Goal: Information Seeking & Learning: Learn about a topic

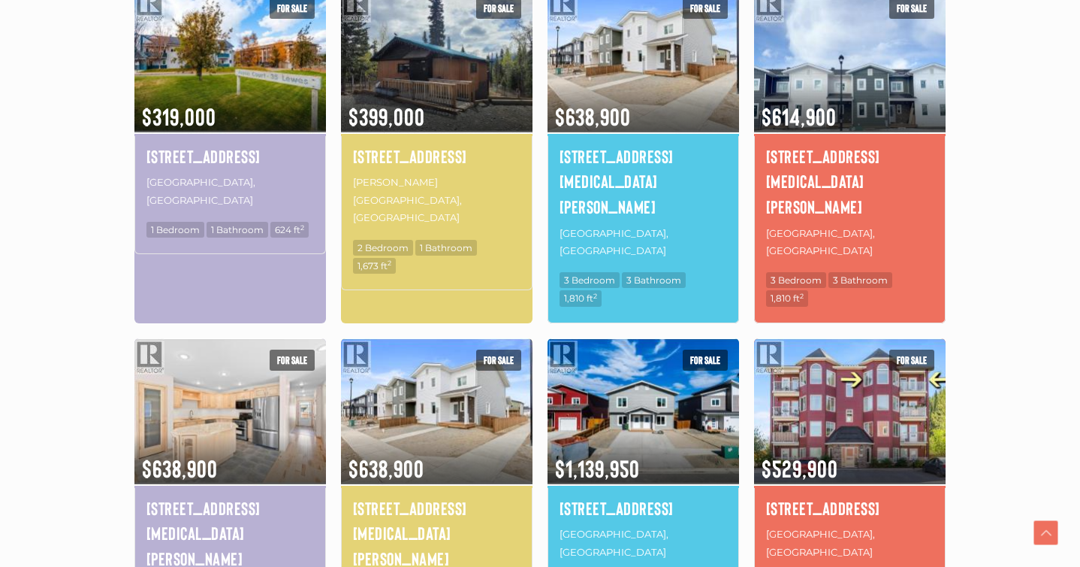
scroll to position [938, 0]
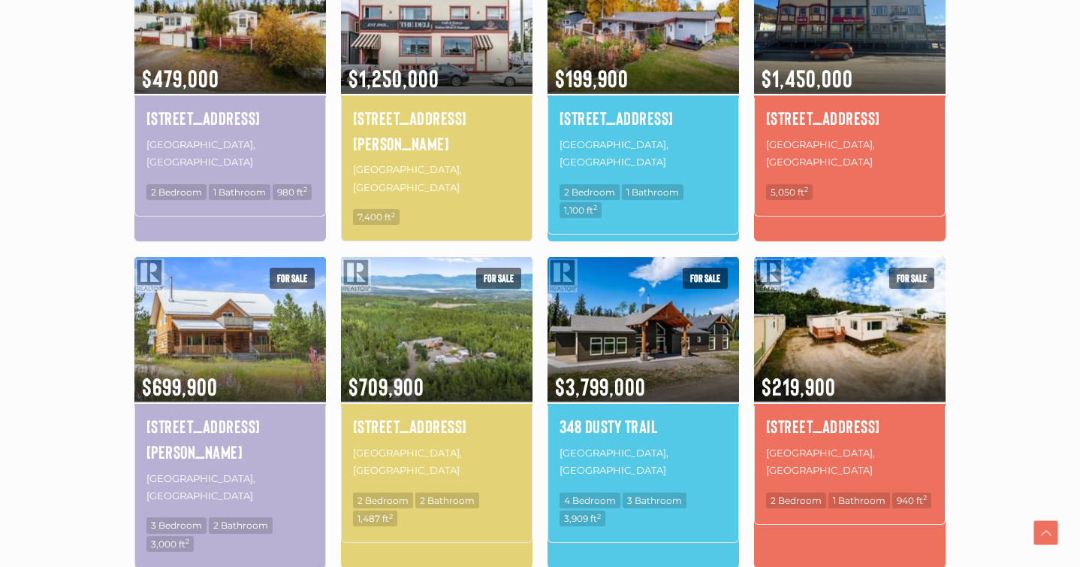
scroll to position [893, 0]
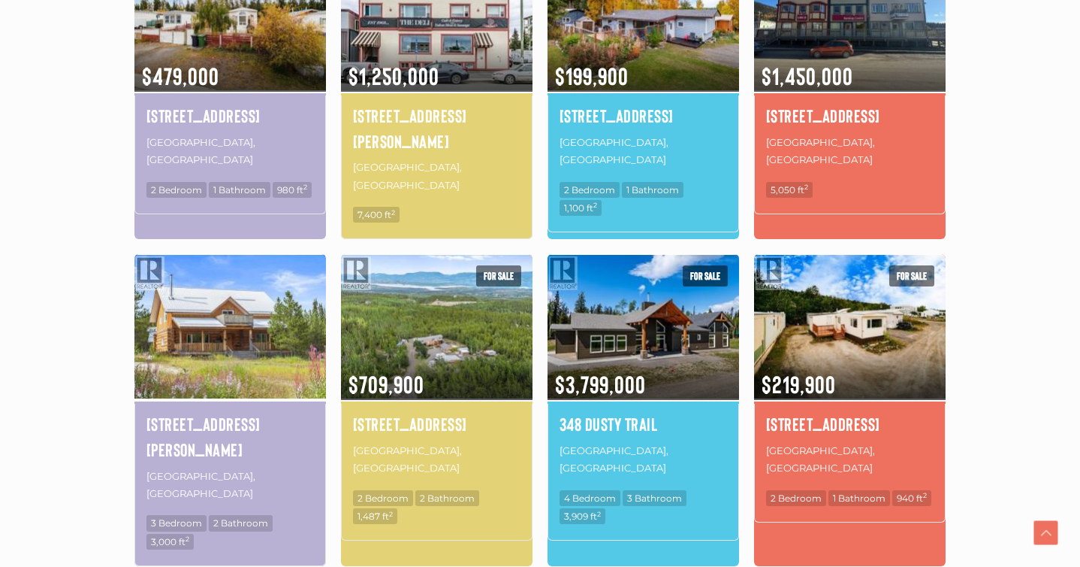
click at [238, 301] on img at bounding box center [230, 327] width 192 height 150
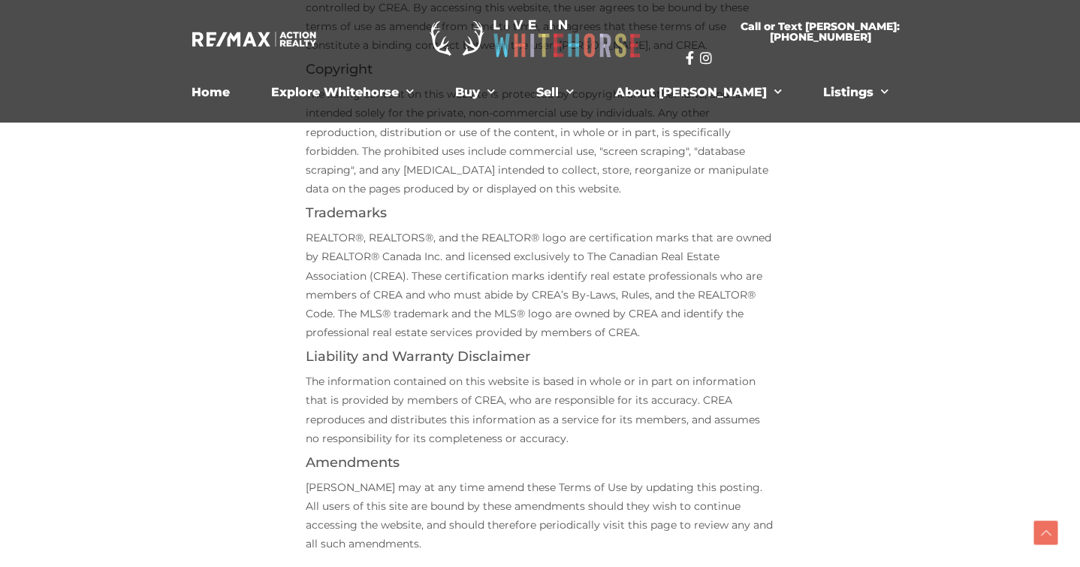
scroll to position [449, 0]
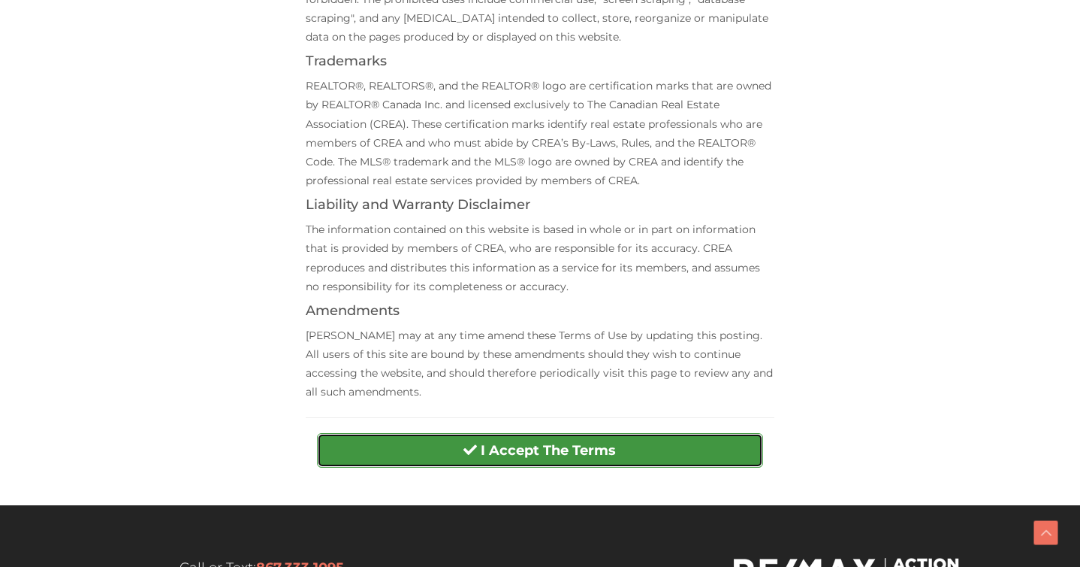
click at [567, 447] on strong "I Accept The Terms" at bounding box center [548, 450] width 135 height 17
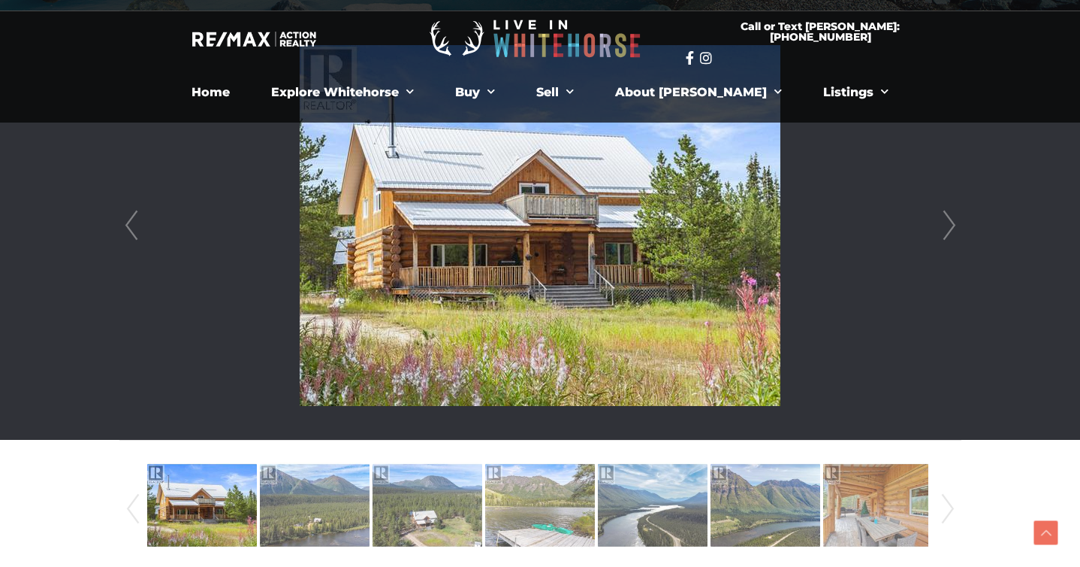
scroll to position [481, 0]
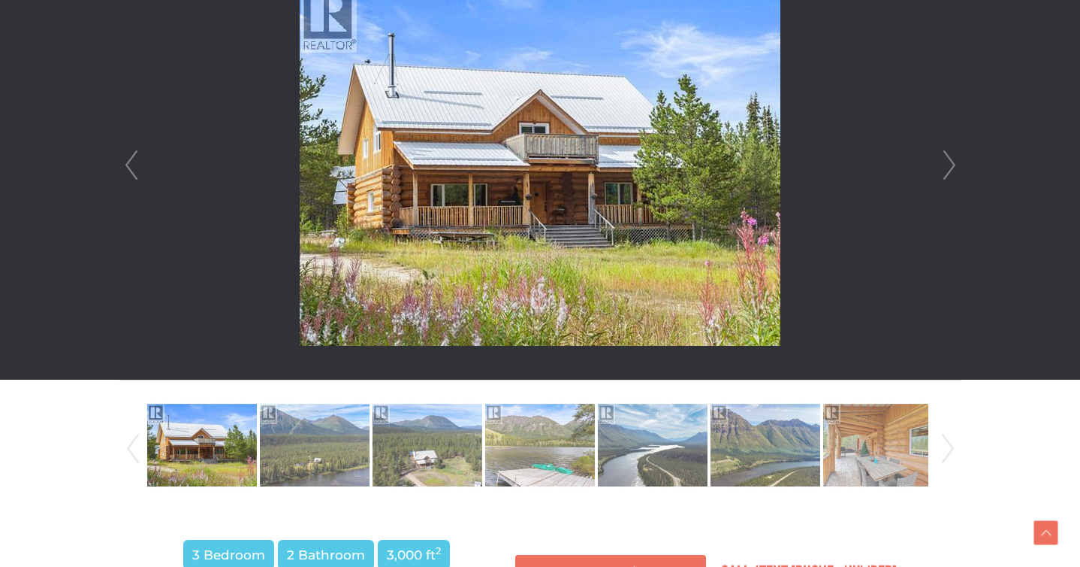
click at [950, 176] on link "Next" at bounding box center [949, 165] width 23 height 428
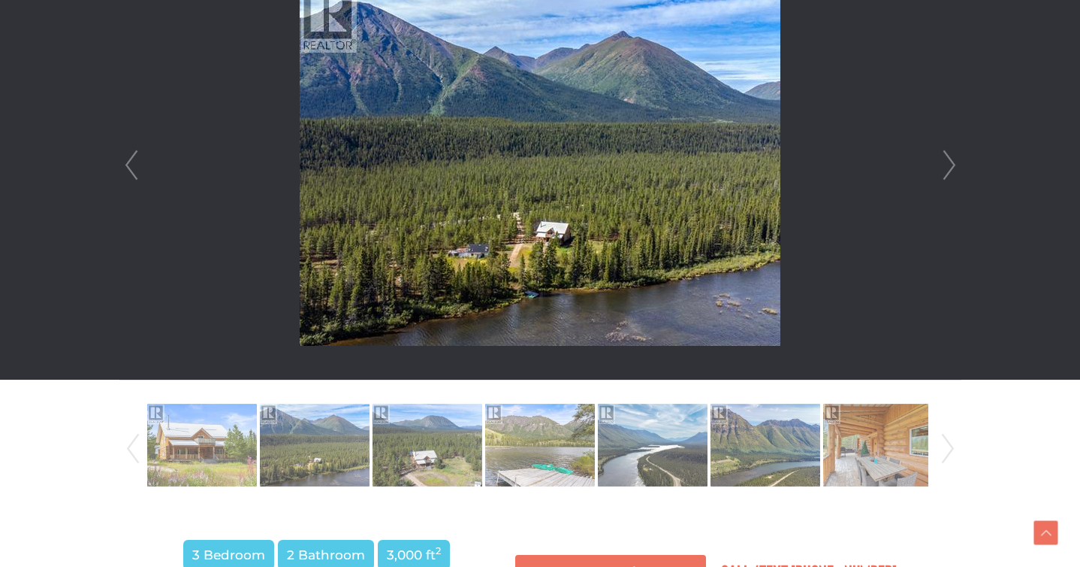
click at [950, 176] on link "Next" at bounding box center [949, 165] width 23 height 428
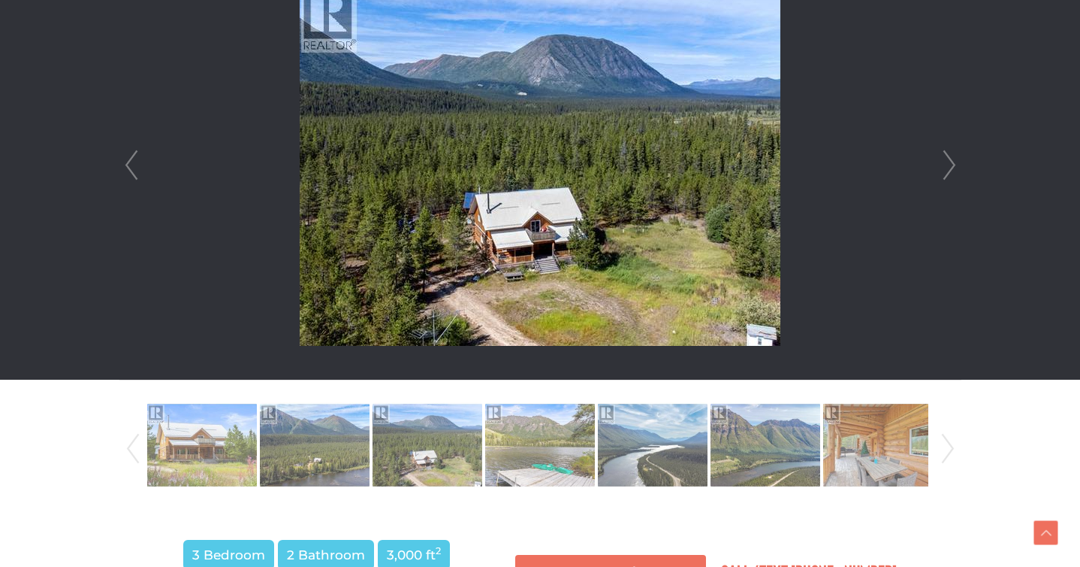
click at [950, 176] on link "Next" at bounding box center [949, 165] width 23 height 428
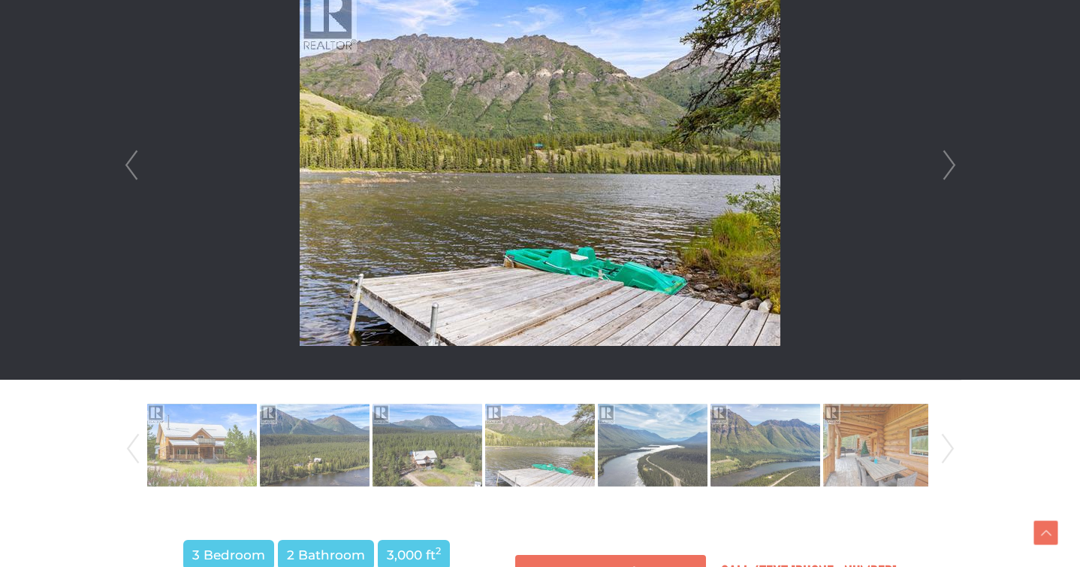
click at [950, 176] on link "Next" at bounding box center [949, 165] width 23 height 428
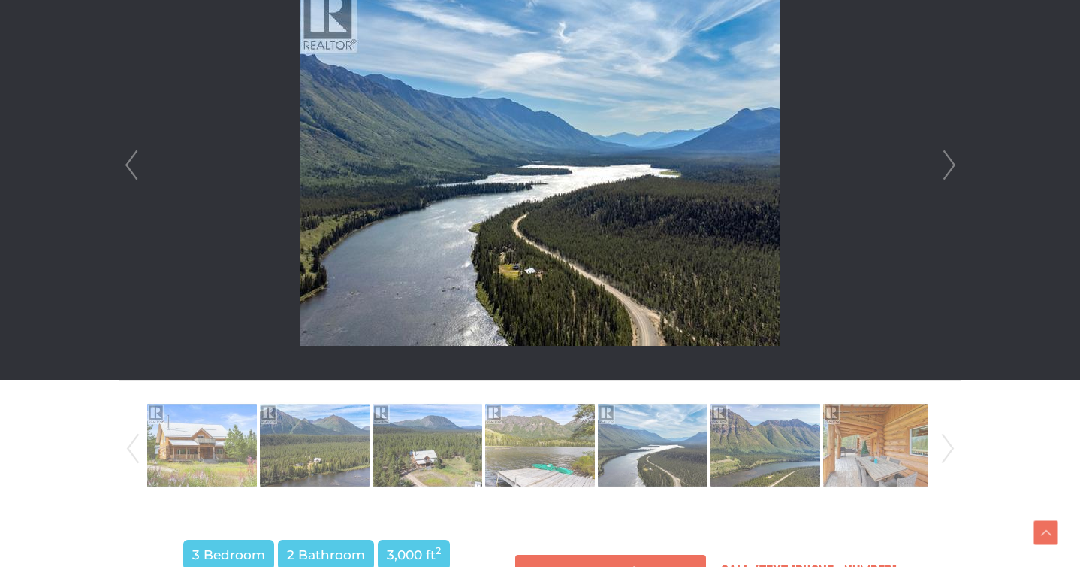
click at [950, 176] on link "Next" at bounding box center [949, 165] width 23 height 428
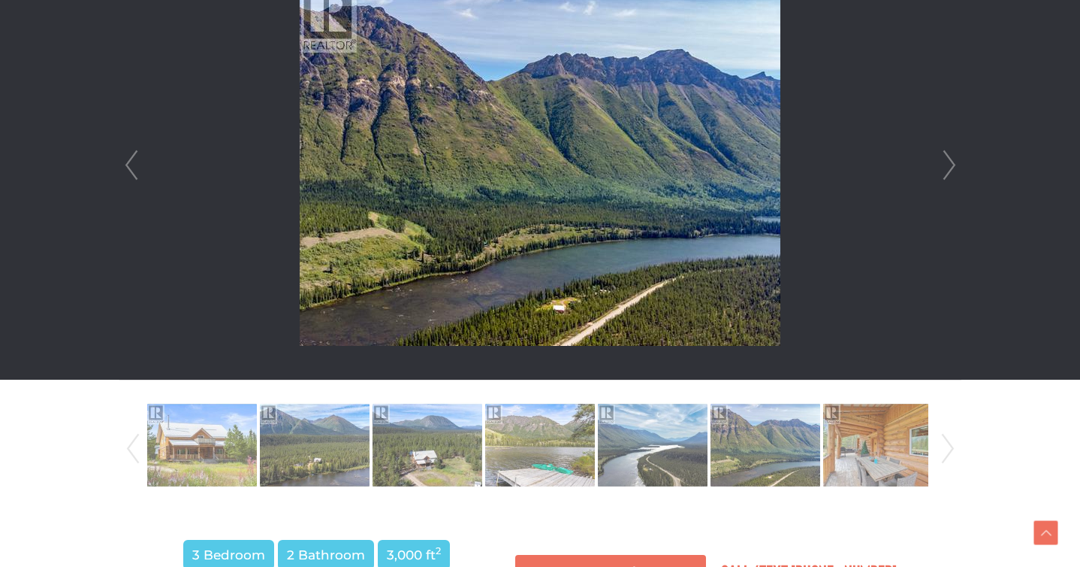
click at [950, 176] on link "Next" at bounding box center [949, 165] width 23 height 428
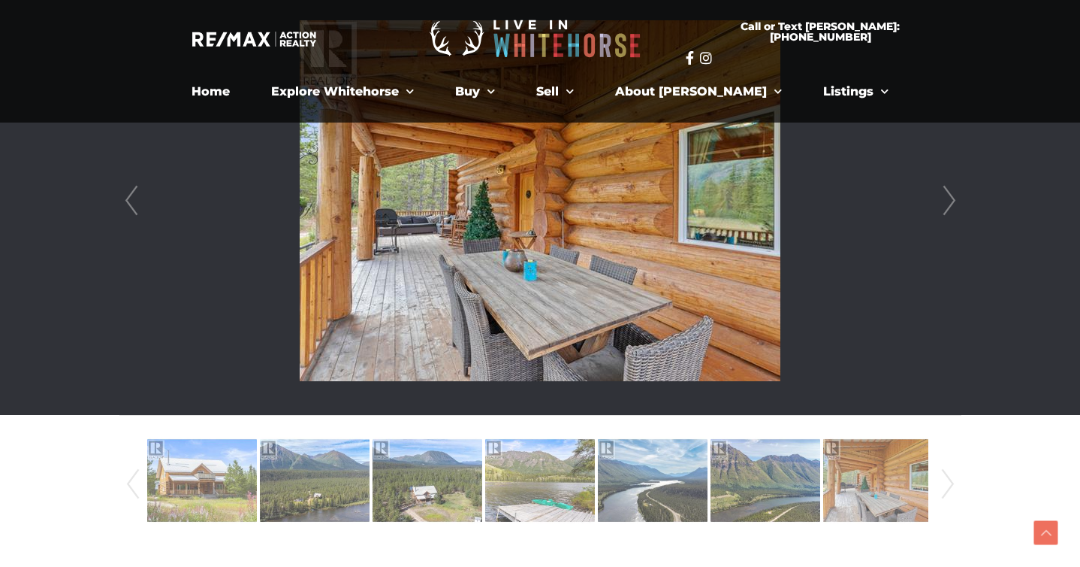
scroll to position [444, 0]
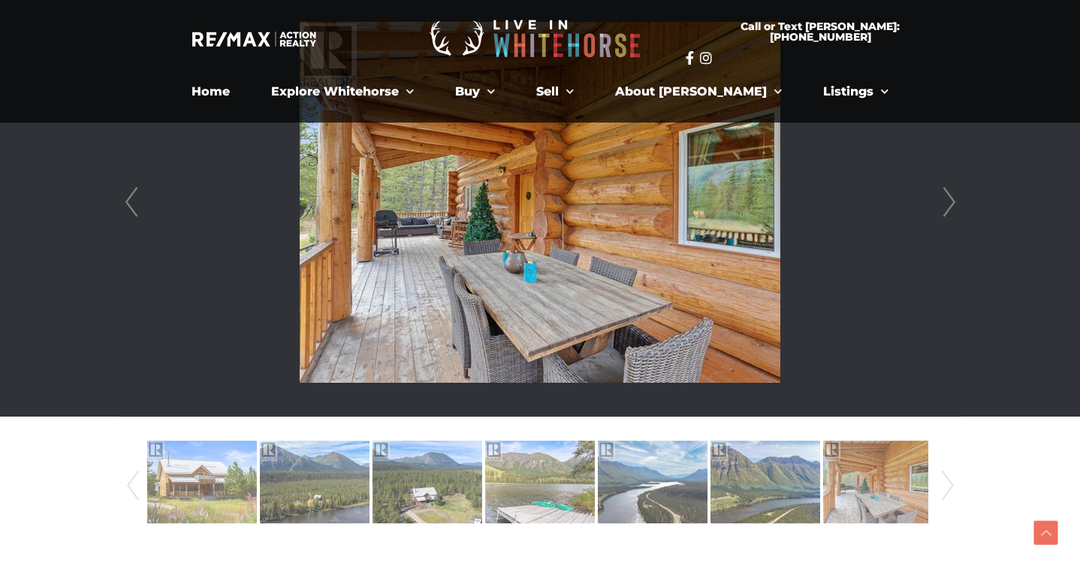
click at [944, 209] on link "Next" at bounding box center [949, 202] width 23 height 428
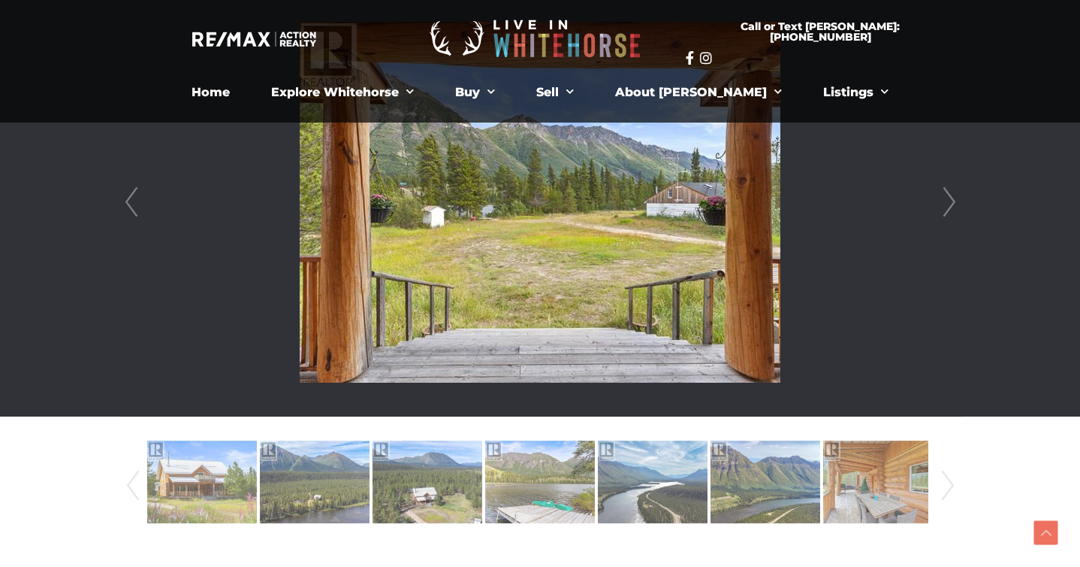
click at [944, 209] on link "Next" at bounding box center [949, 202] width 23 height 428
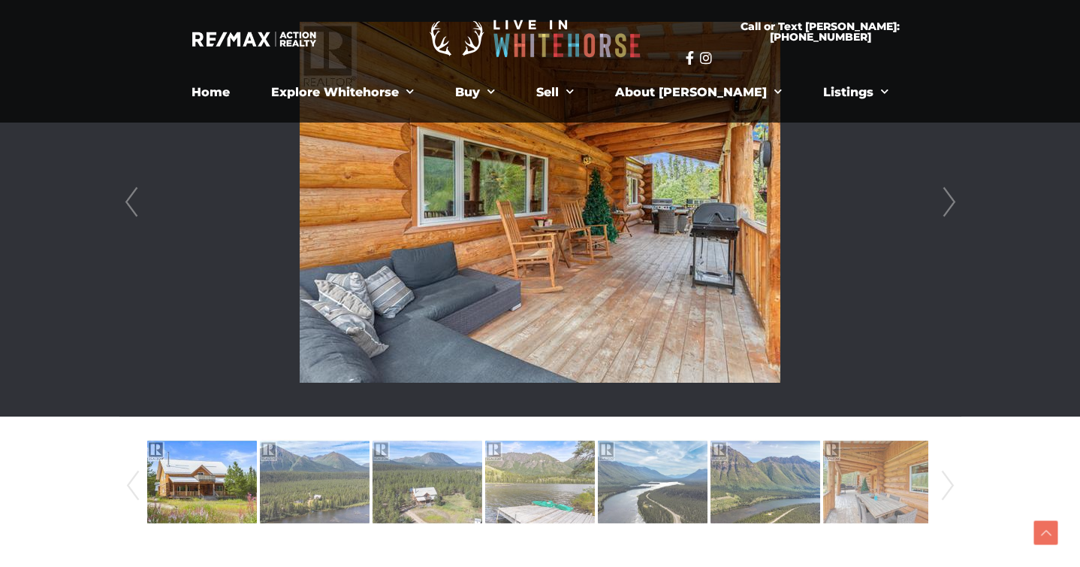
click at [673, 204] on img at bounding box center [540, 202] width 481 height 361
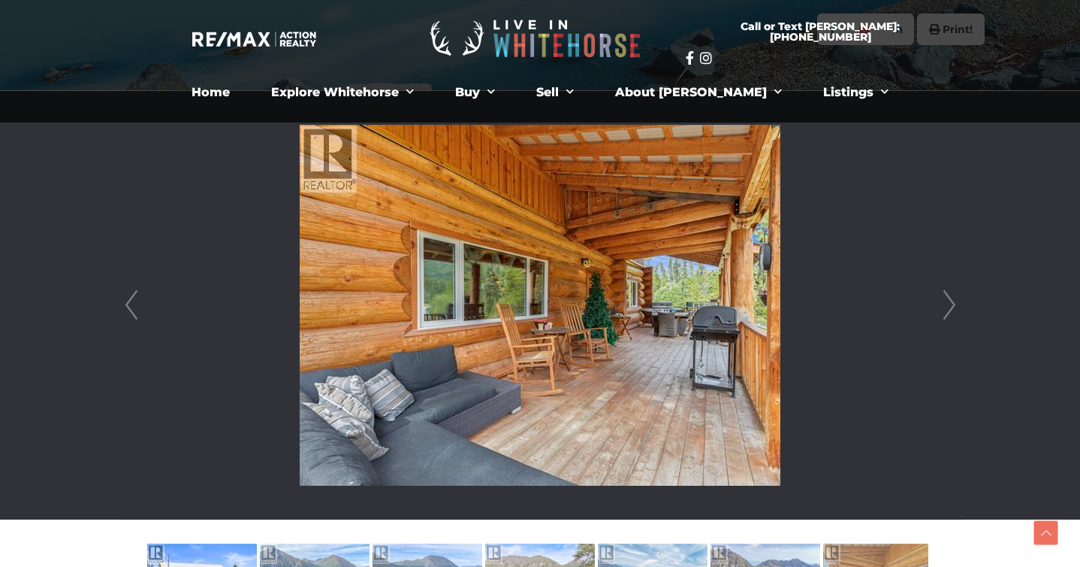
scroll to position [340, 0]
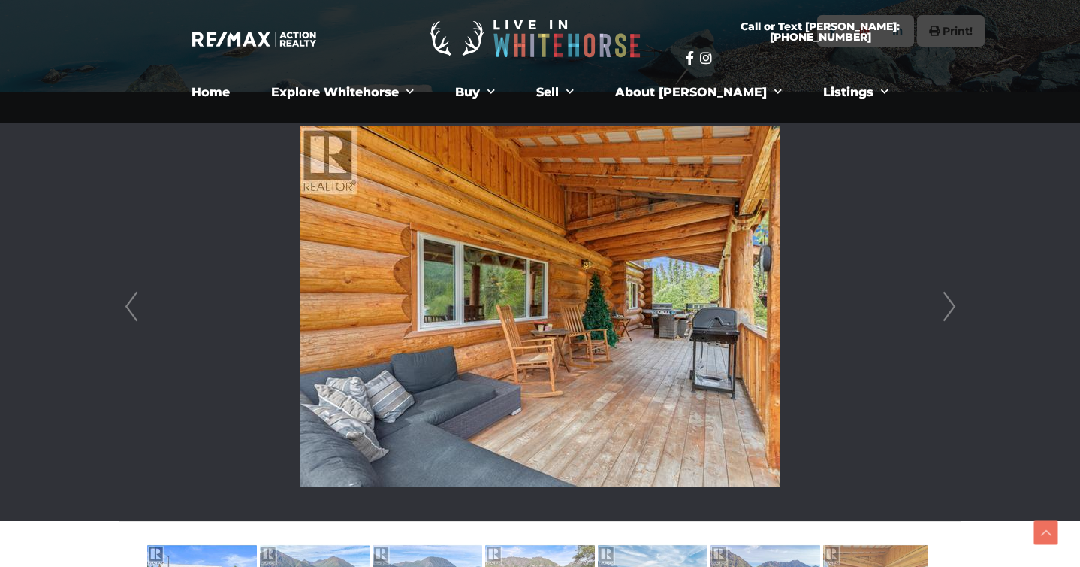
click at [933, 310] on li at bounding box center [540, 306] width 841 height 428
click at [949, 314] on link "Next" at bounding box center [949, 306] width 23 height 428
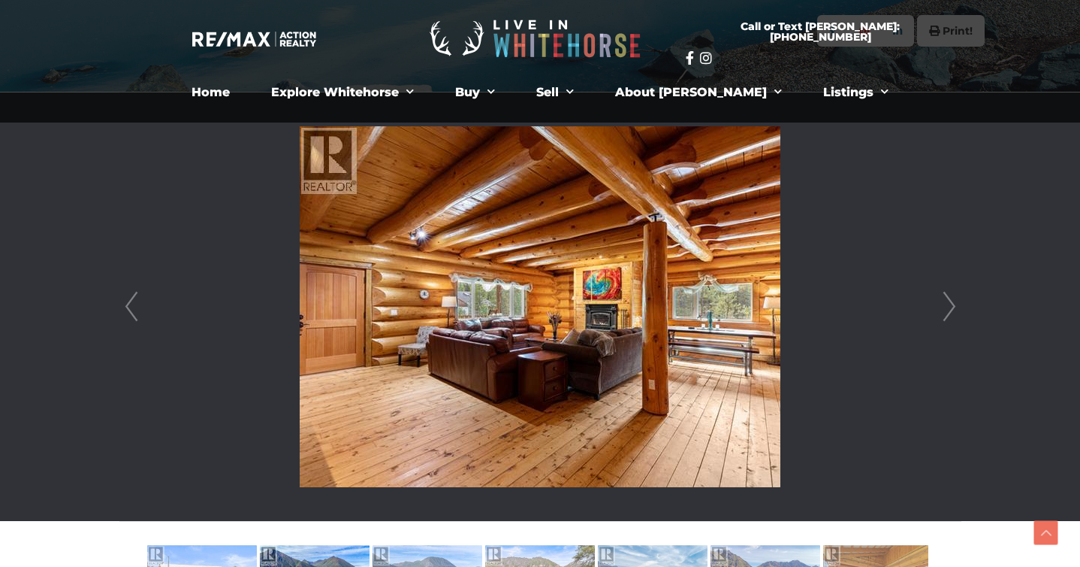
click at [949, 314] on link "Next" at bounding box center [949, 306] width 23 height 428
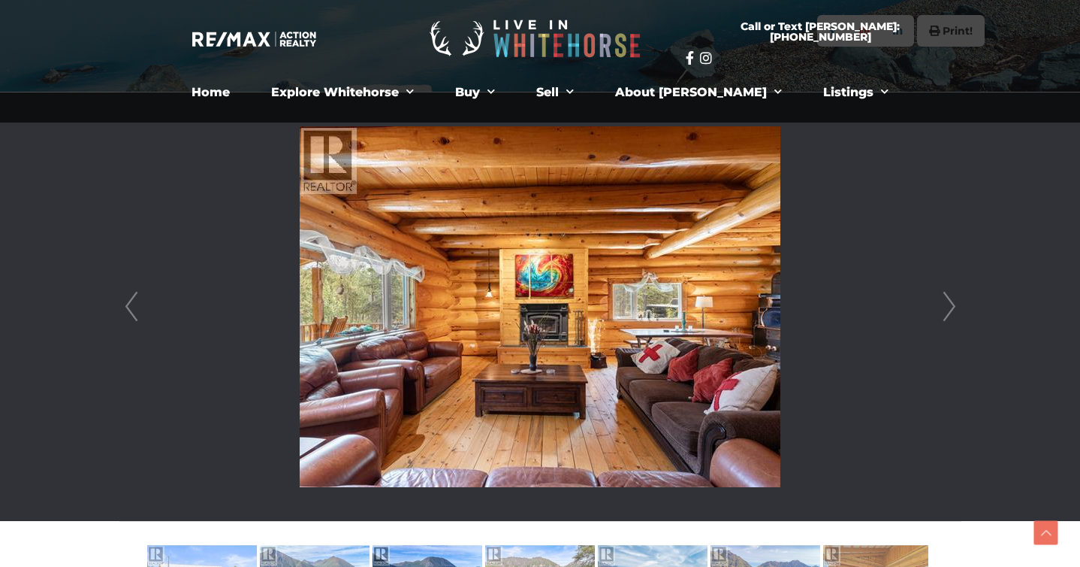
click at [949, 314] on link "Next" at bounding box center [949, 306] width 23 height 428
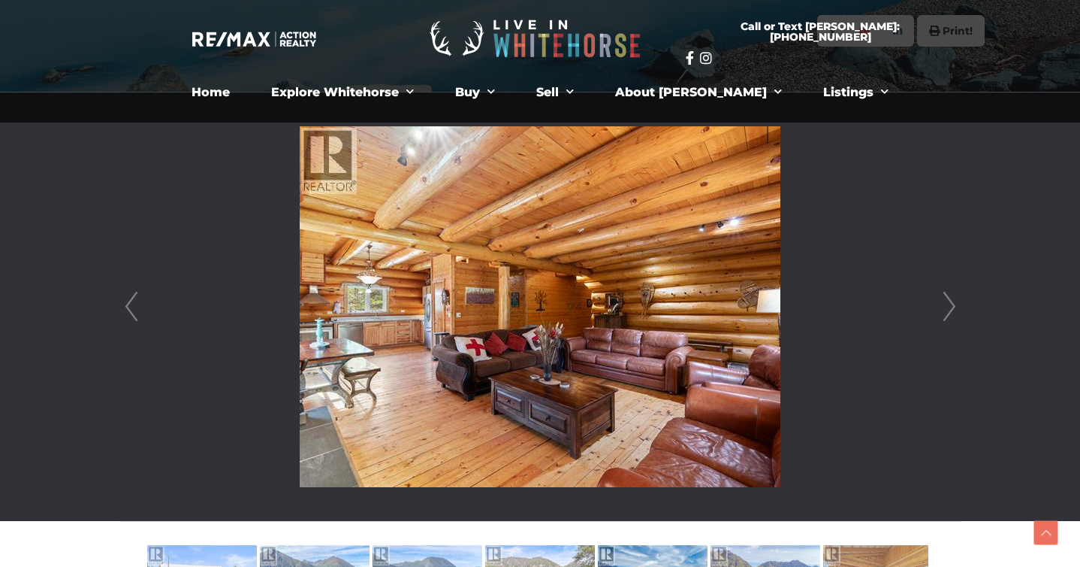
click at [949, 314] on link "Next" at bounding box center [949, 306] width 23 height 428
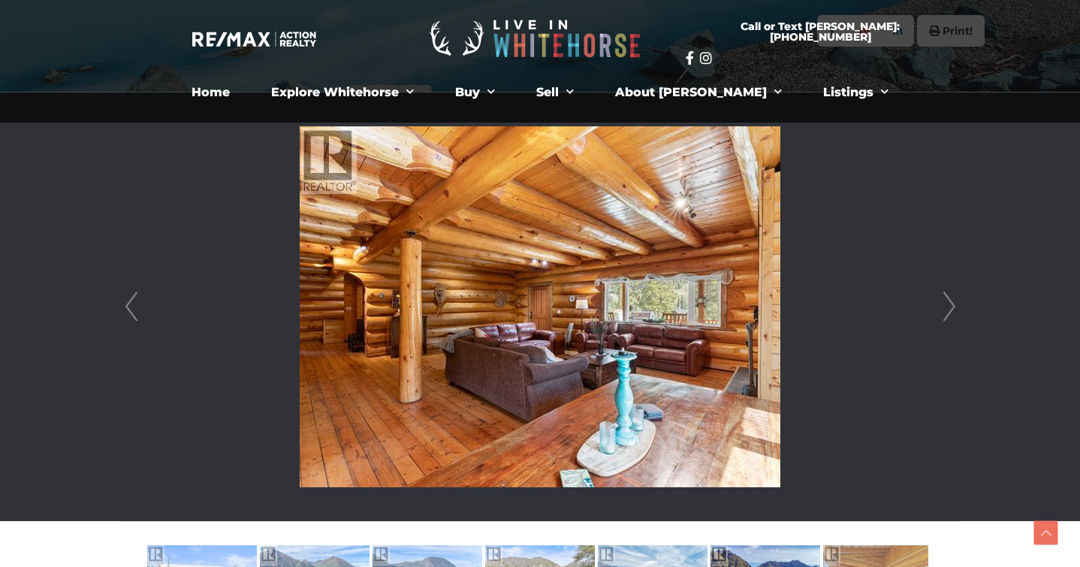
click at [949, 314] on link "Next" at bounding box center [949, 306] width 23 height 428
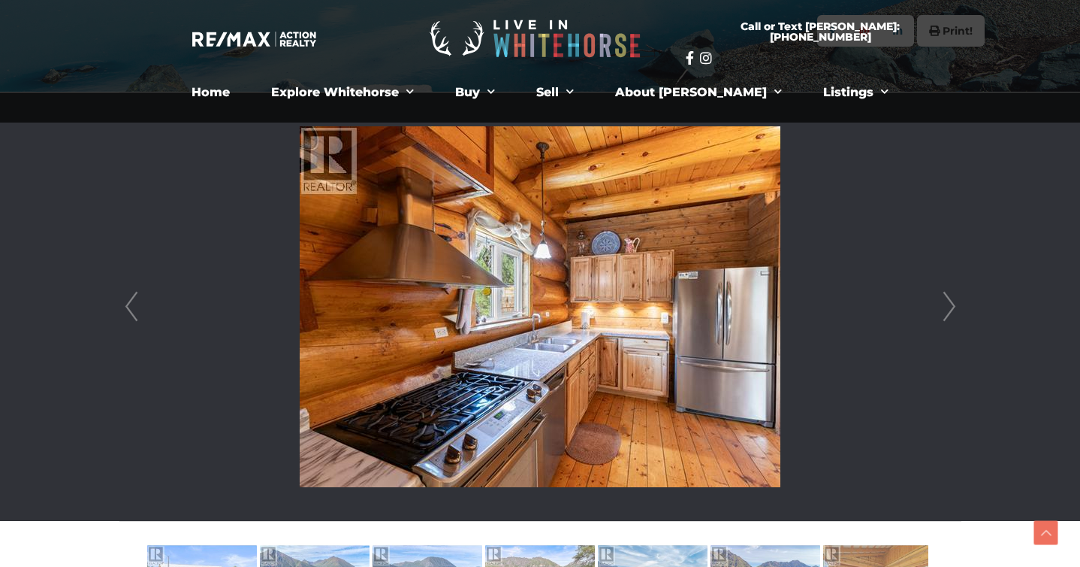
click at [949, 314] on link "Next" at bounding box center [949, 306] width 23 height 428
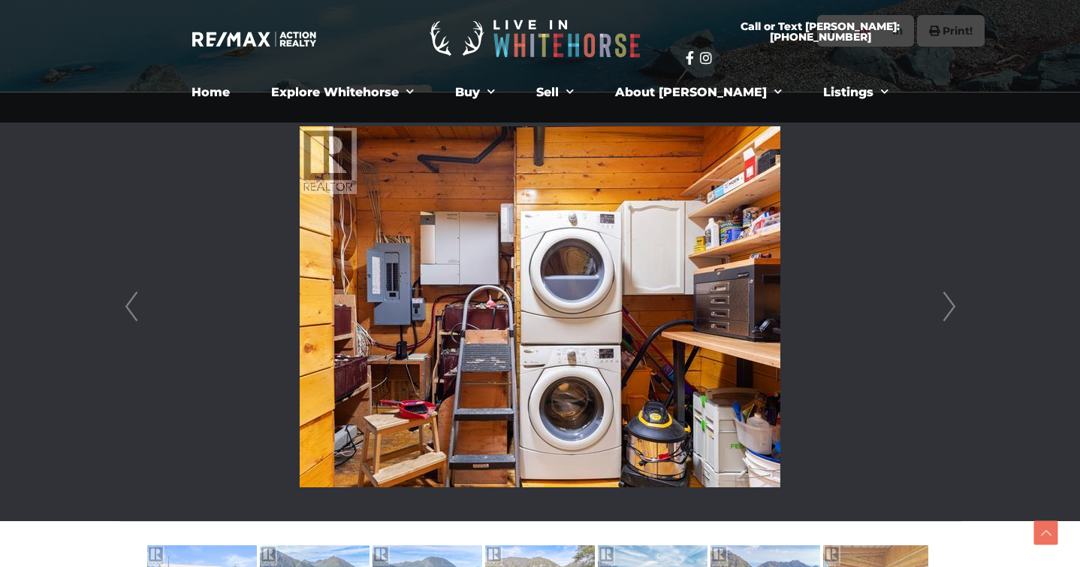
click at [949, 314] on link "Next" at bounding box center [949, 306] width 23 height 428
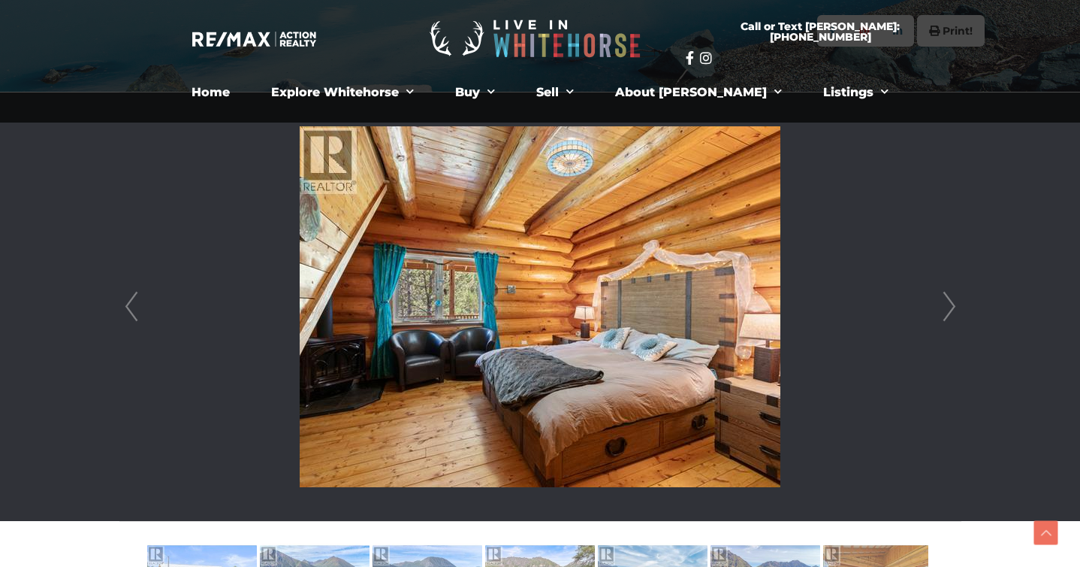
click at [949, 314] on link "Next" at bounding box center [949, 306] width 23 height 428
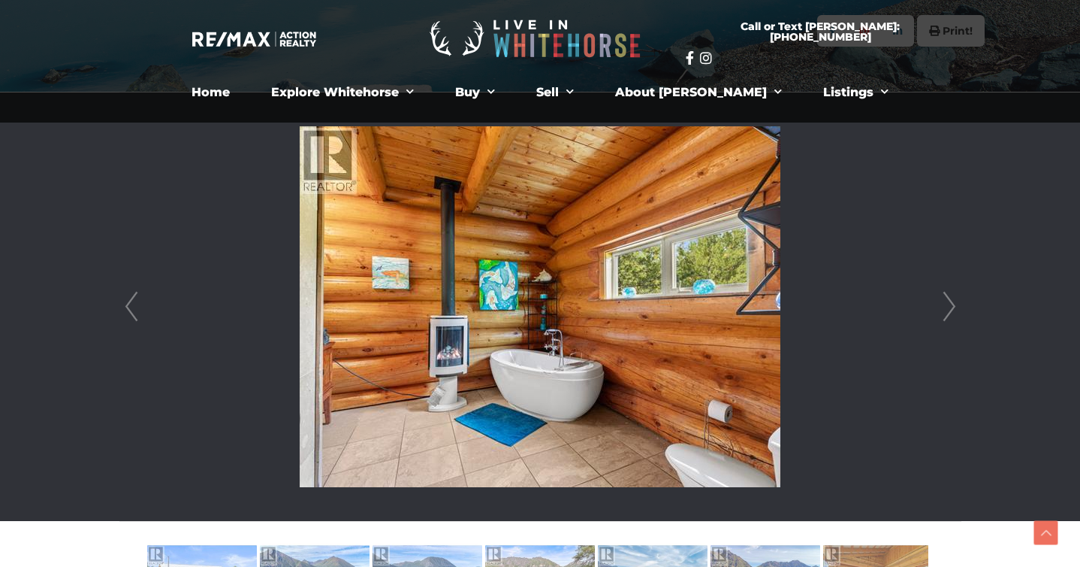
click at [949, 314] on link "Next" at bounding box center [949, 306] width 23 height 428
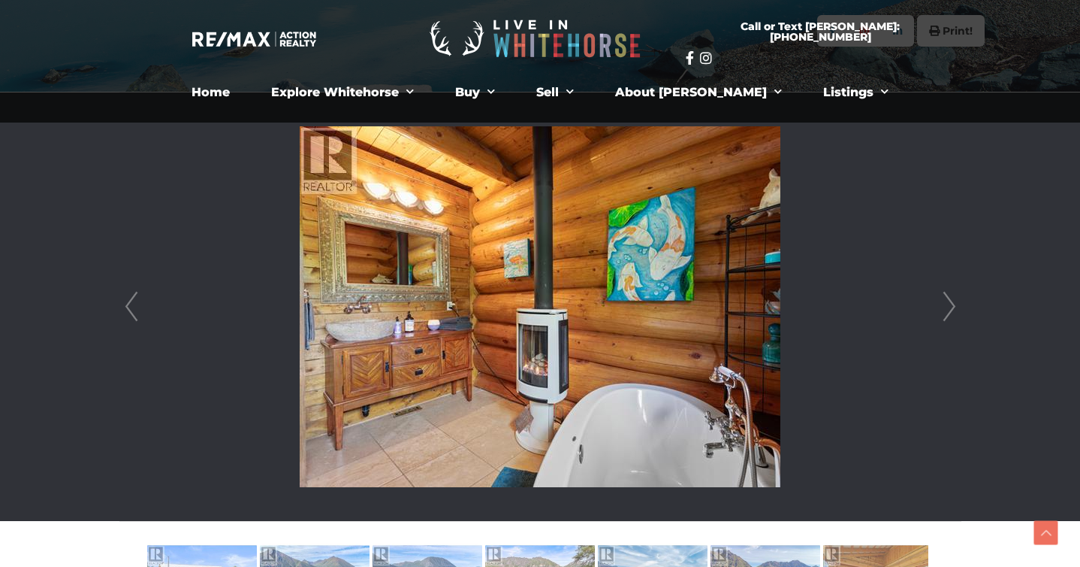
click at [949, 314] on link "Next" at bounding box center [949, 306] width 23 height 428
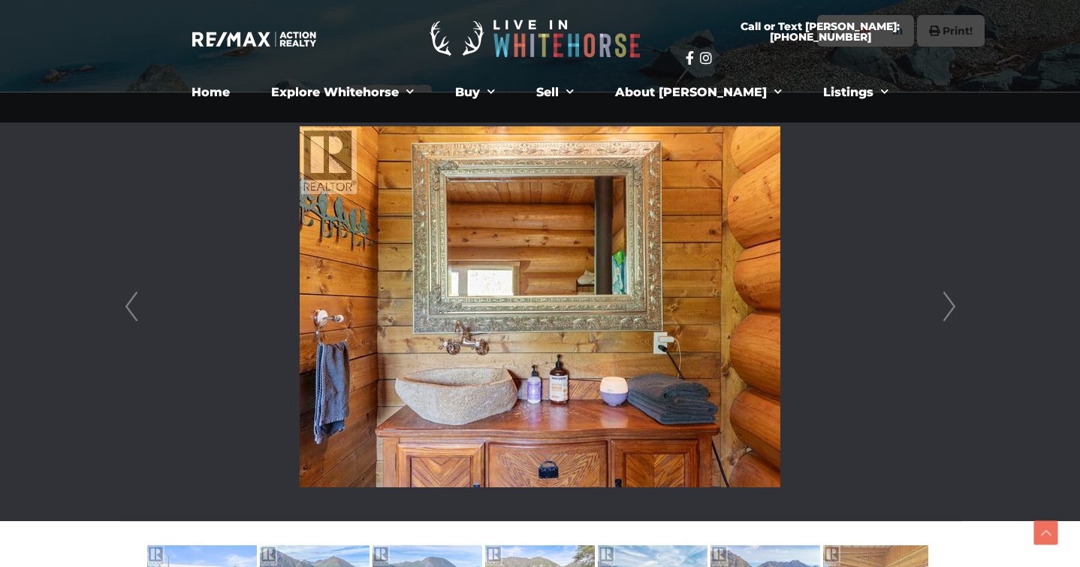
click at [949, 314] on link "Next" at bounding box center [949, 306] width 23 height 428
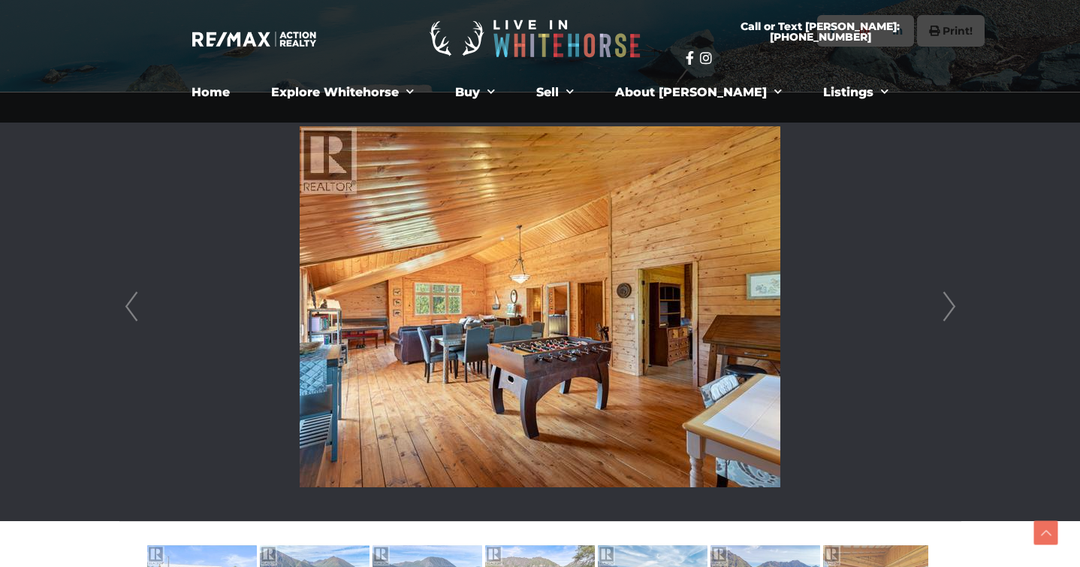
click at [949, 313] on link "Next" at bounding box center [949, 306] width 23 height 428
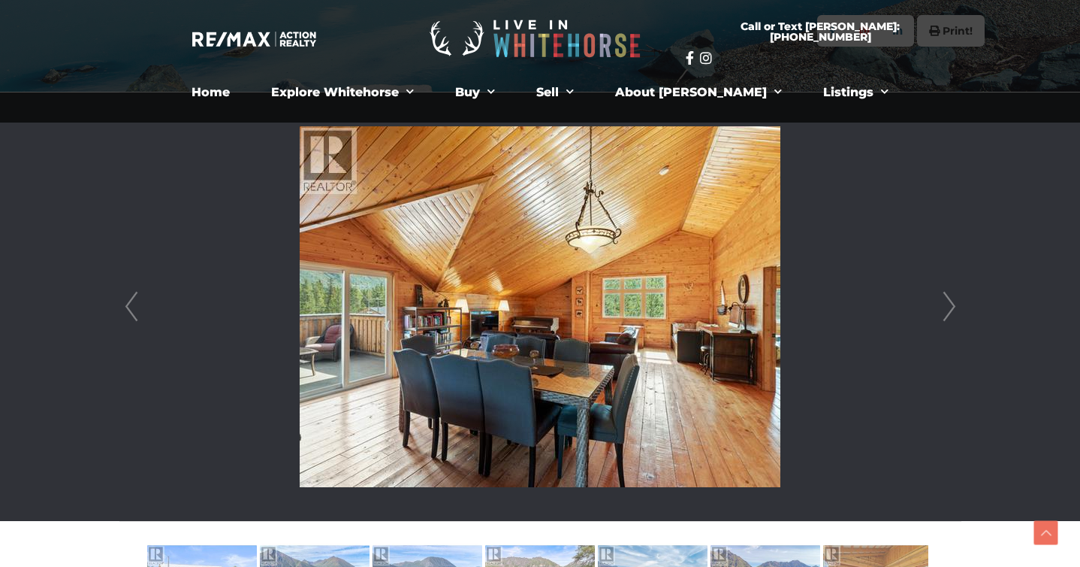
click at [949, 313] on link "Next" at bounding box center [949, 306] width 23 height 428
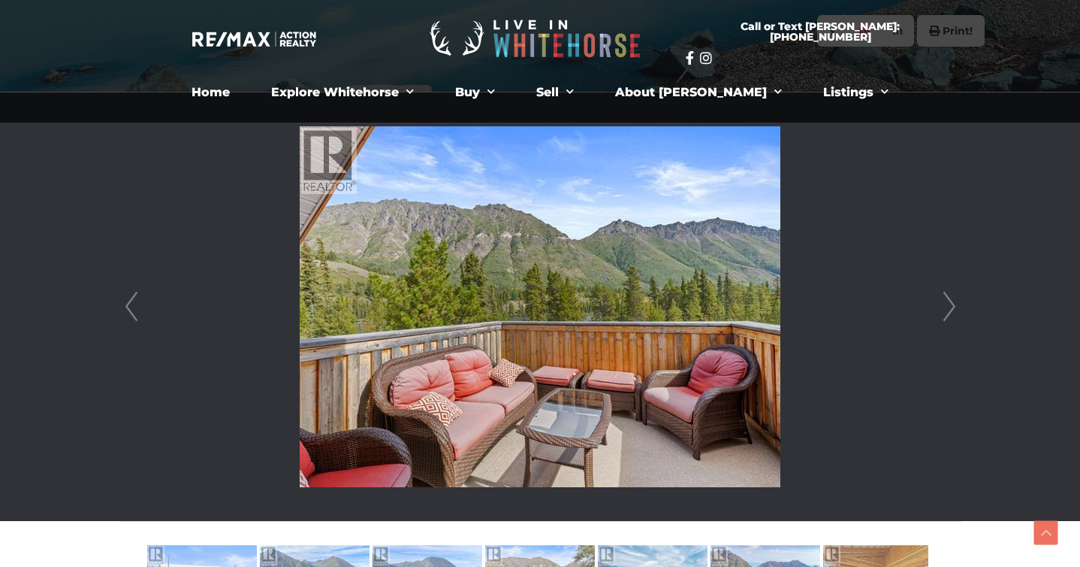
click at [949, 313] on link "Next" at bounding box center [949, 306] width 23 height 428
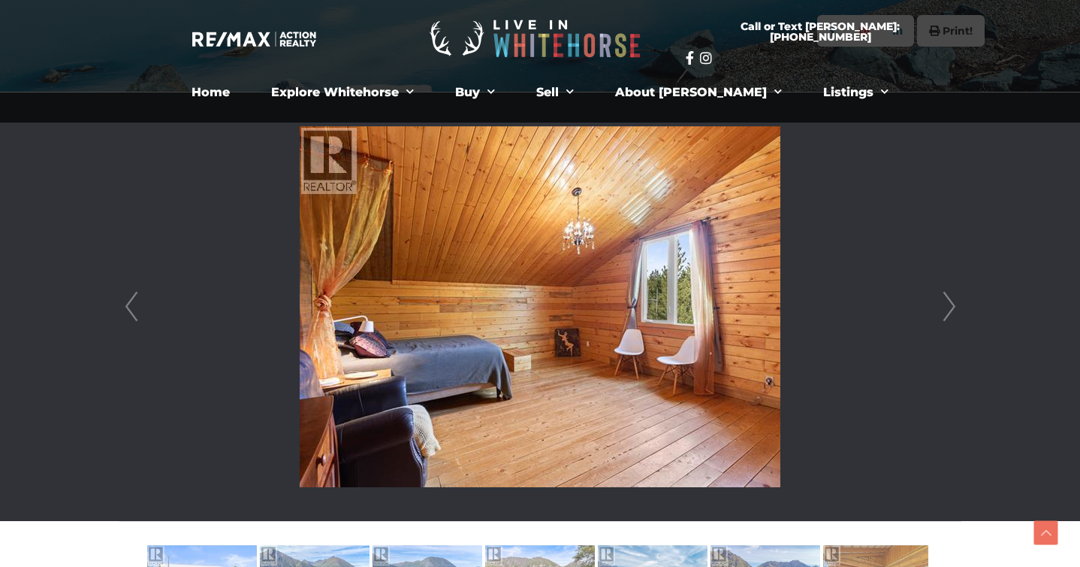
click at [949, 313] on link "Next" at bounding box center [949, 306] width 23 height 428
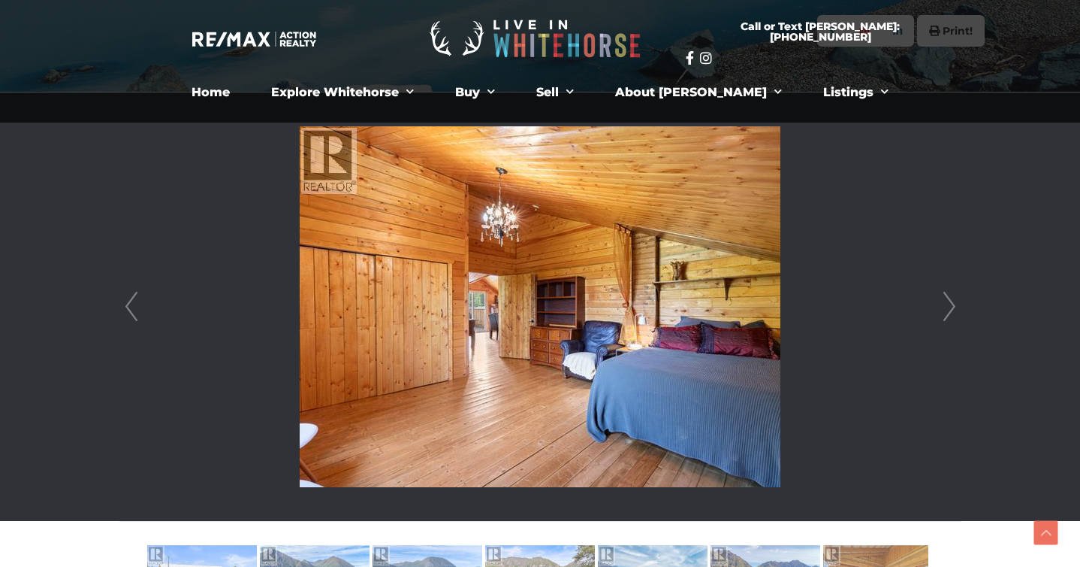
click at [949, 313] on link "Next" at bounding box center [949, 306] width 23 height 428
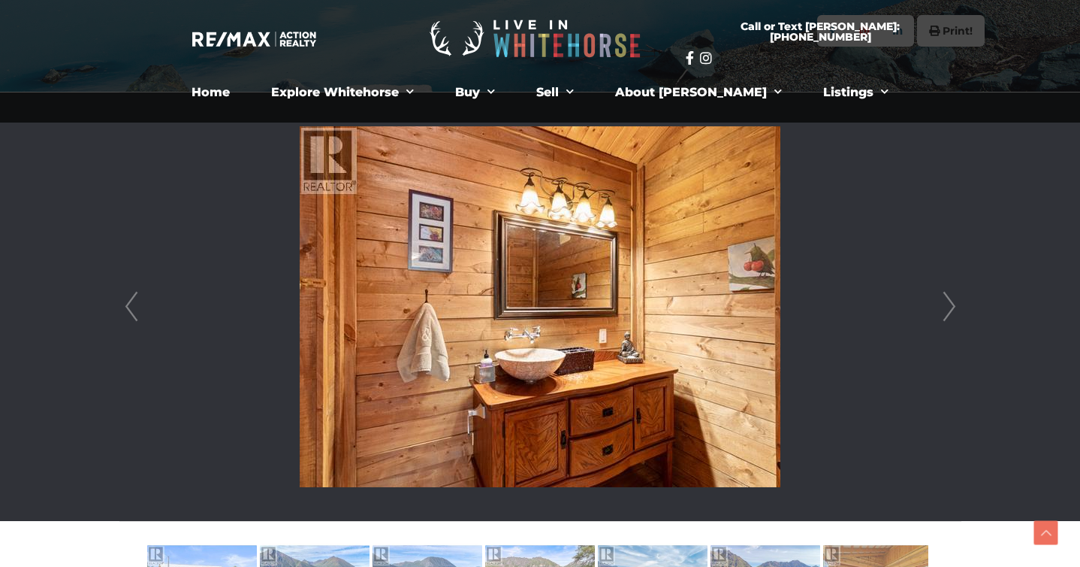
click at [949, 313] on link "Next" at bounding box center [949, 306] width 23 height 428
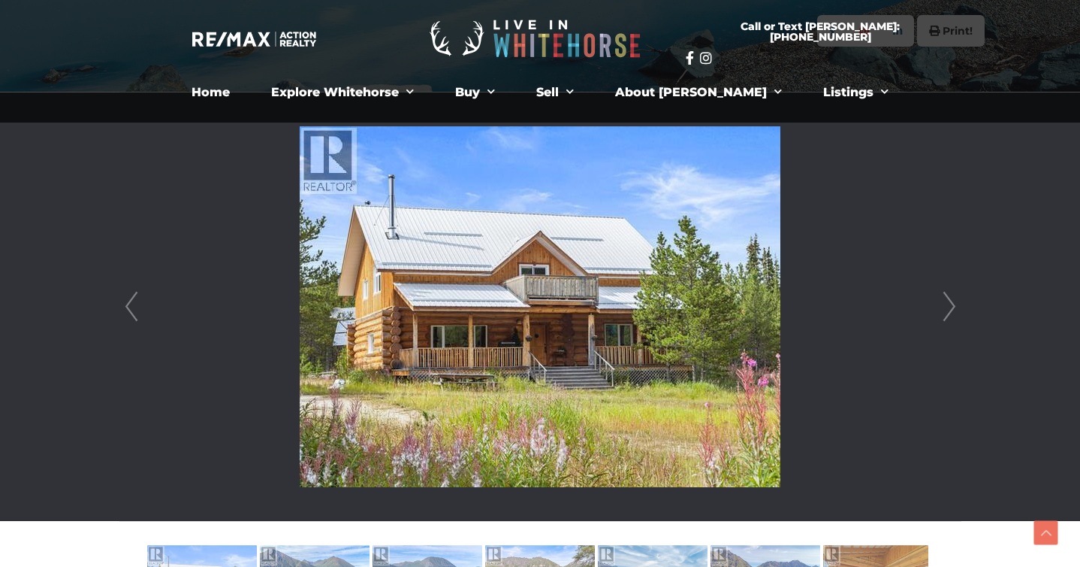
click at [949, 313] on link "Next" at bounding box center [949, 306] width 23 height 428
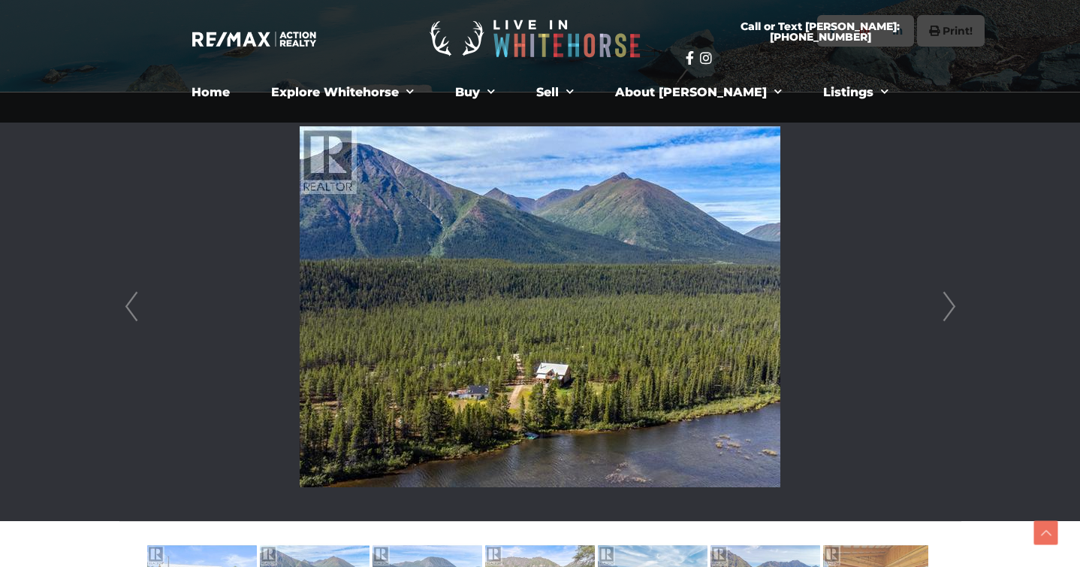
click at [949, 313] on link "Next" at bounding box center [949, 306] width 23 height 428
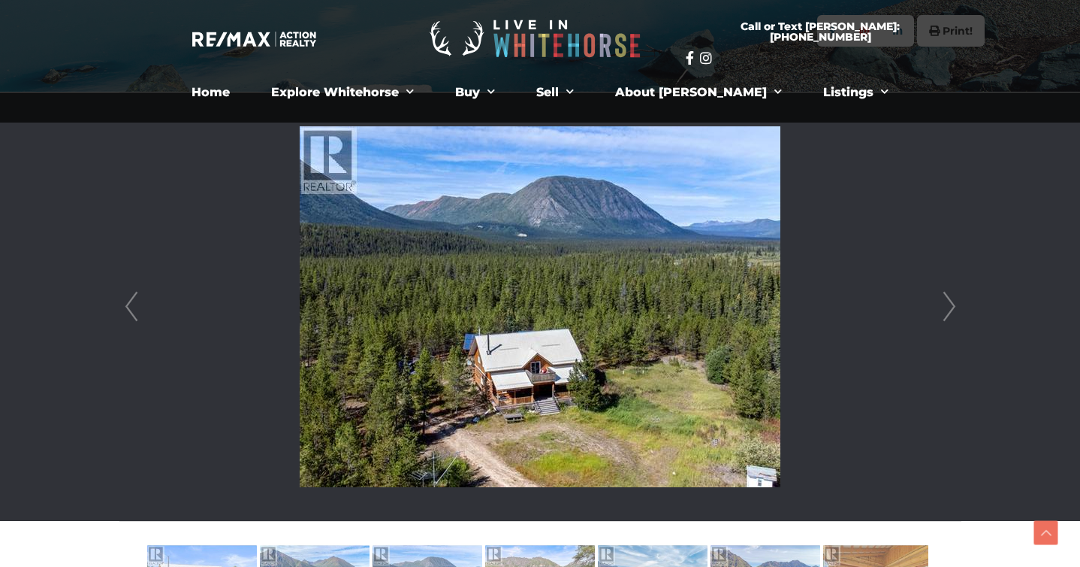
click at [949, 313] on link "Next" at bounding box center [949, 306] width 23 height 428
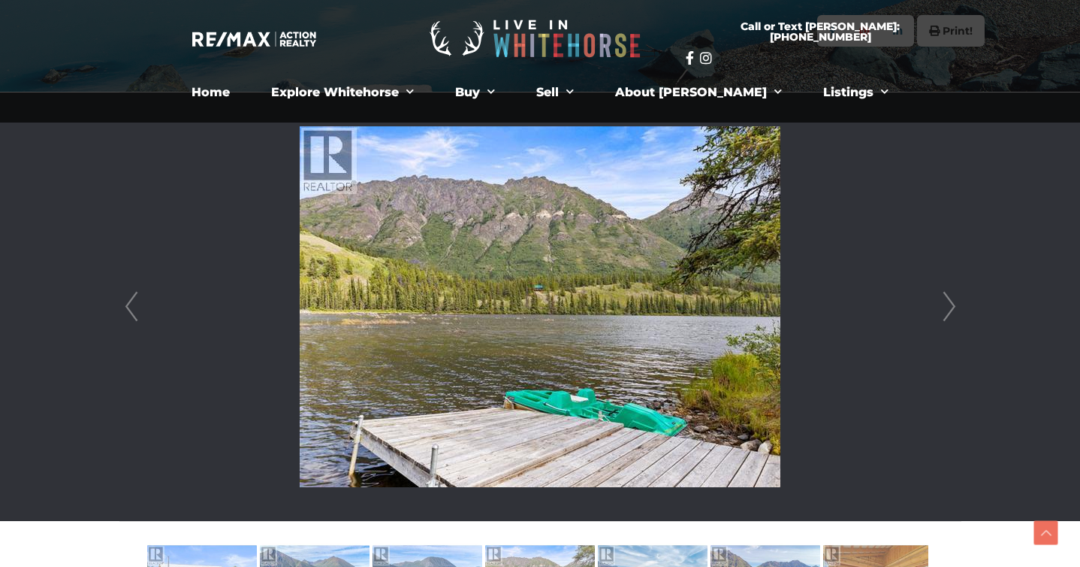
click at [949, 313] on link "Next" at bounding box center [949, 306] width 23 height 428
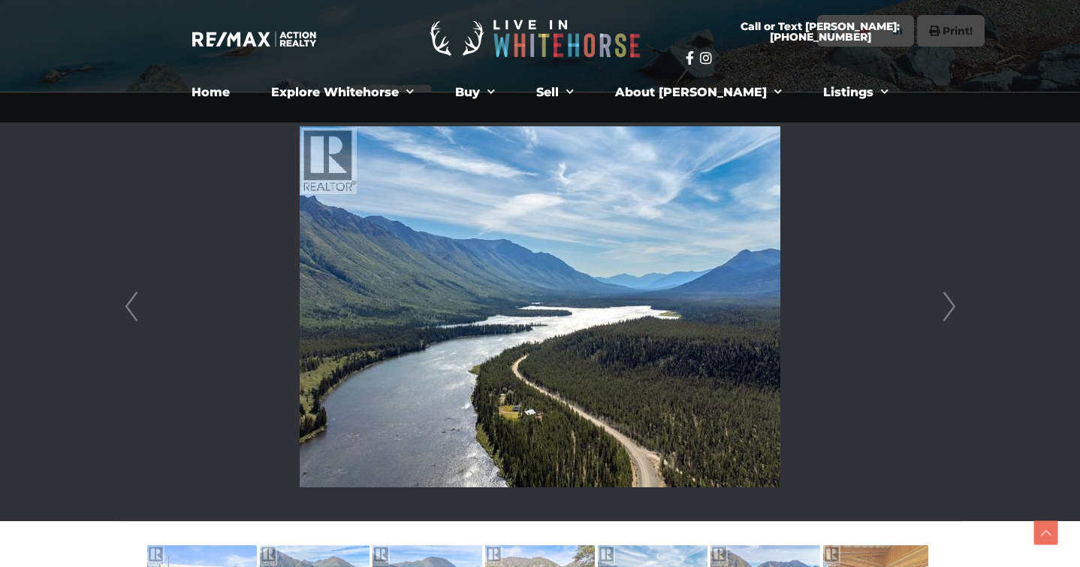
click at [949, 313] on link "Next" at bounding box center [949, 306] width 23 height 428
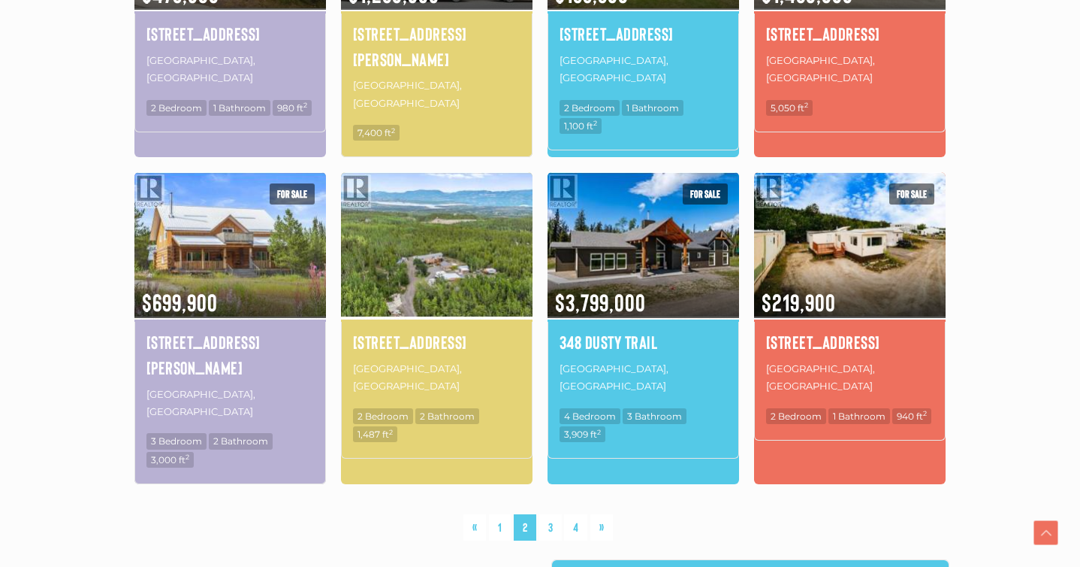
scroll to position [974, 0]
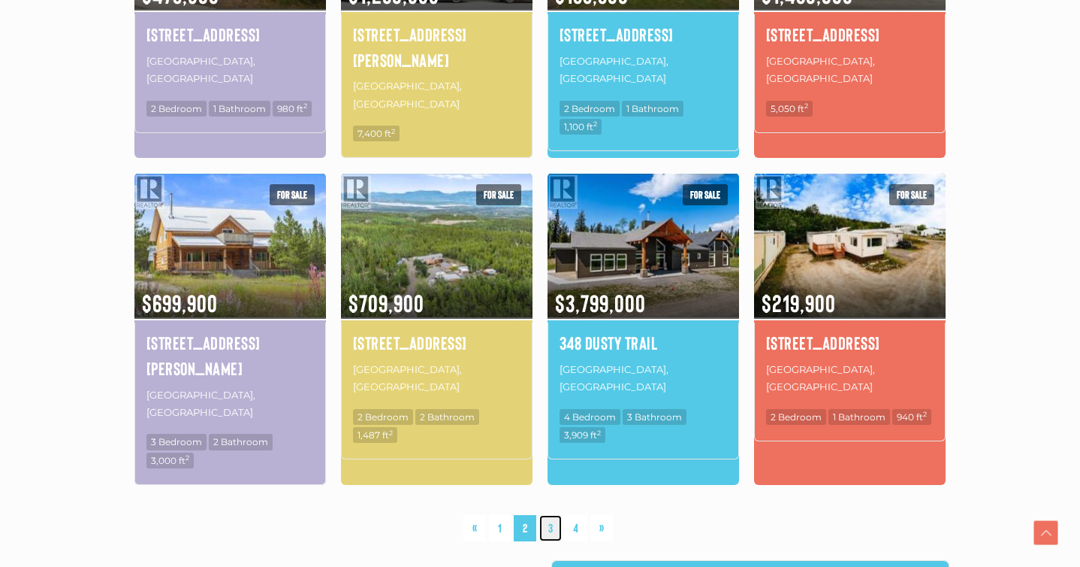
click at [555, 515] on link "3" at bounding box center [550, 528] width 23 height 26
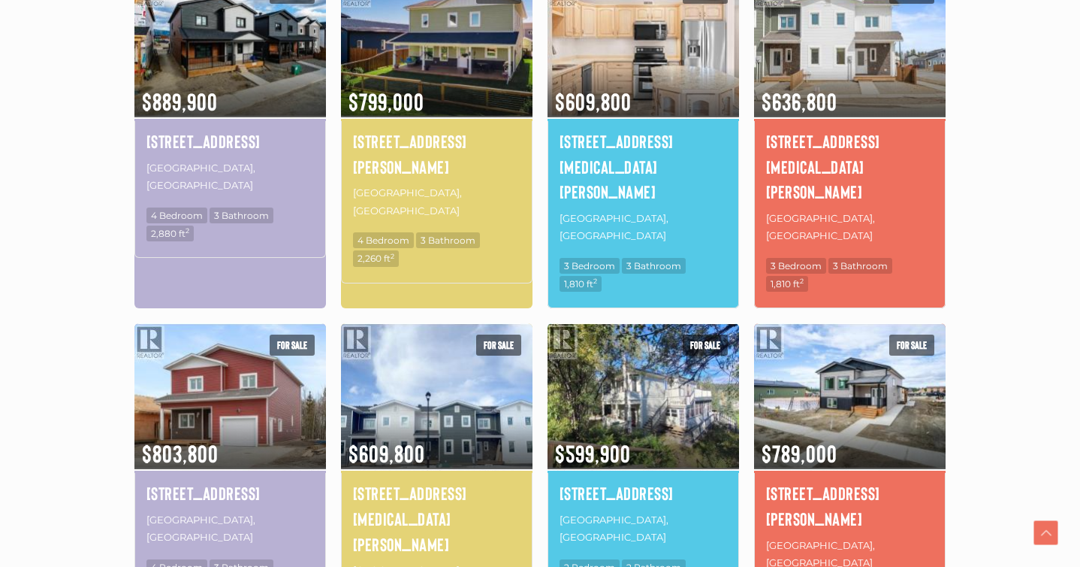
scroll to position [981, 0]
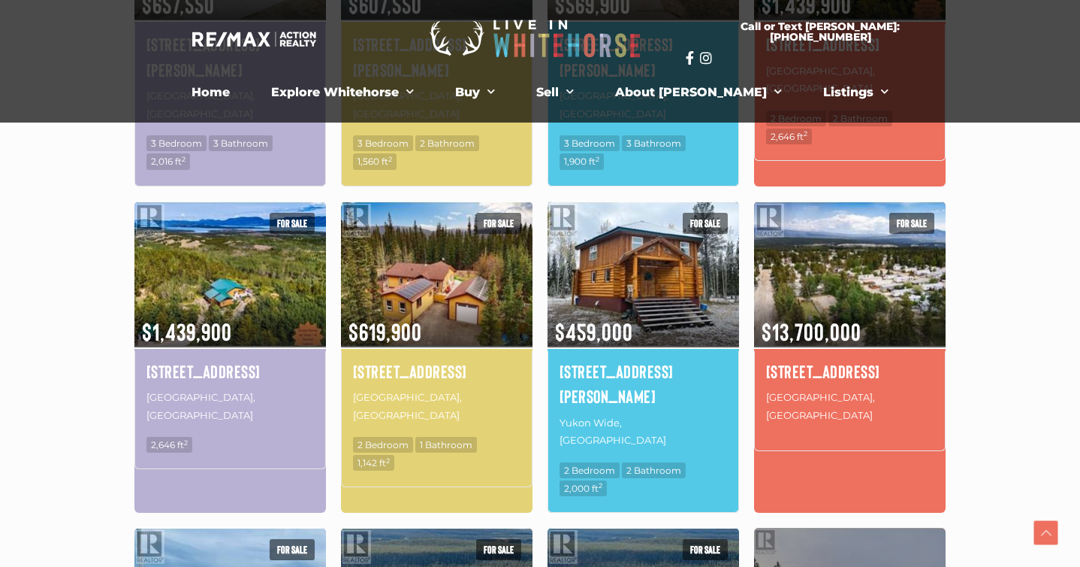
scroll to position [661, 0]
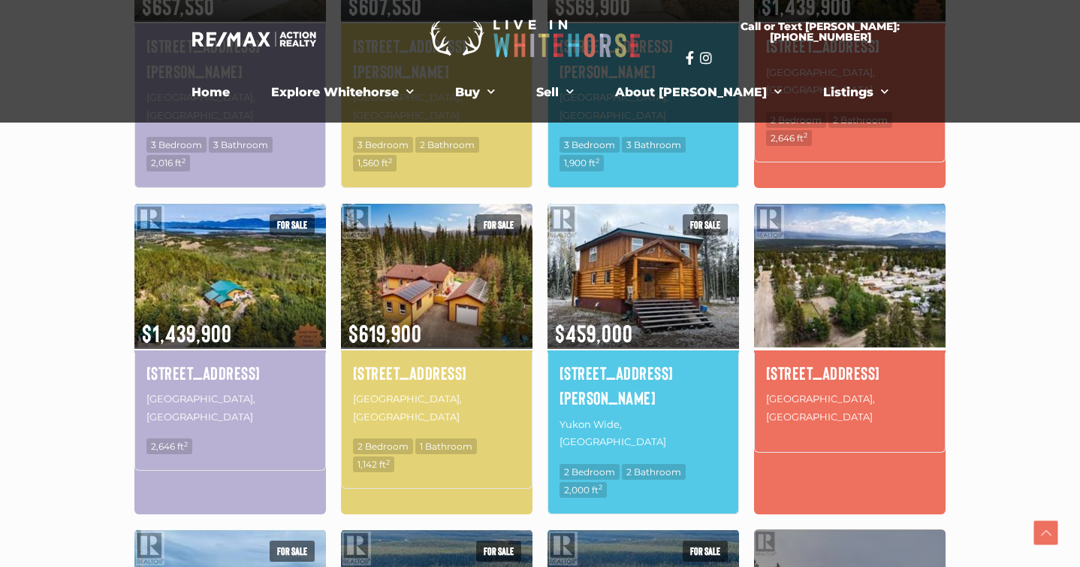
click at [862, 291] on img at bounding box center [850, 276] width 192 height 150
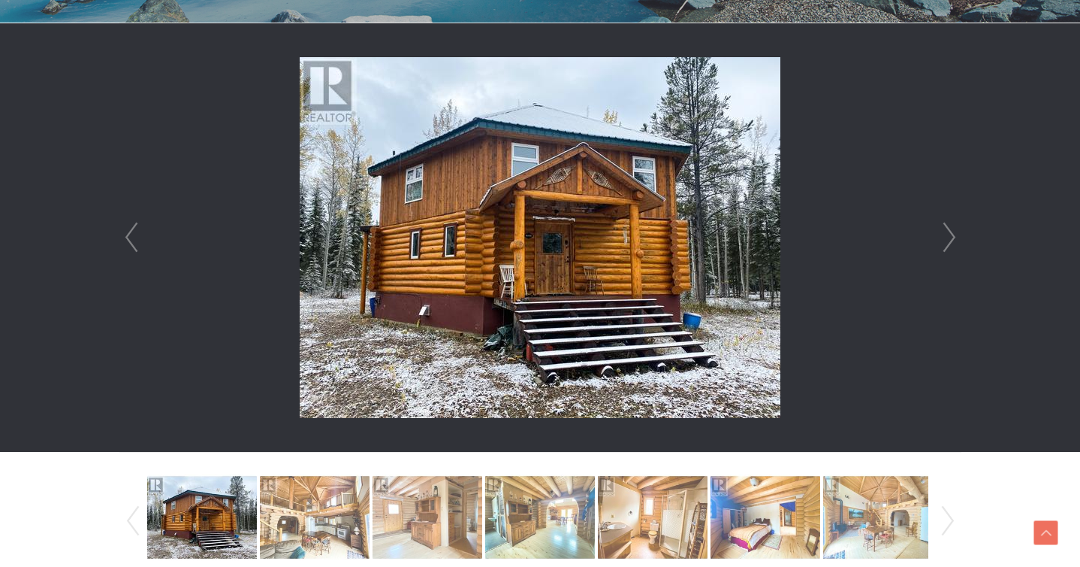
scroll to position [444, 0]
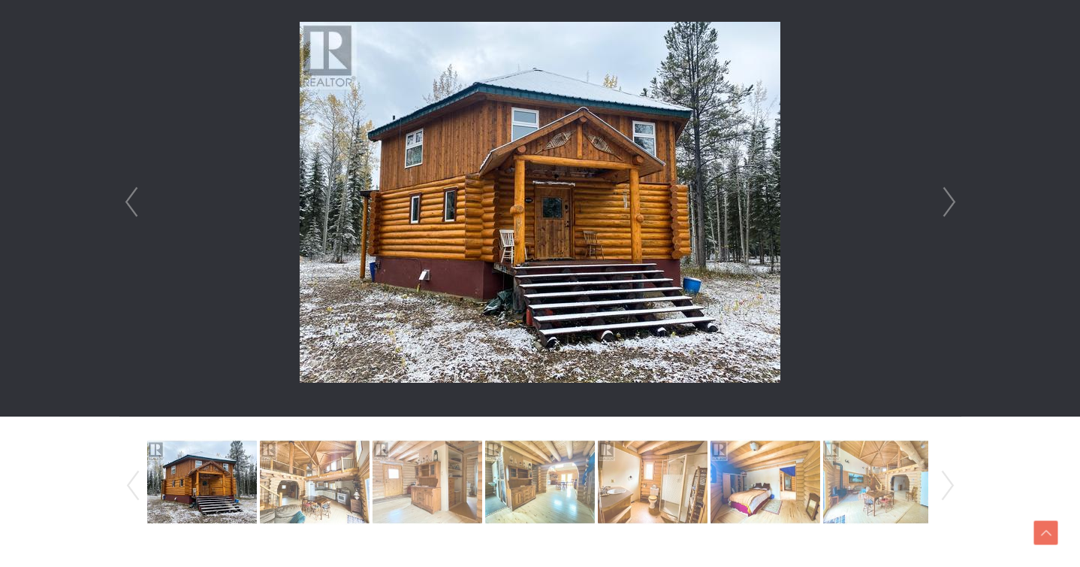
click at [951, 195] on link "Next" at bounding box center [949, 202] width 23 height 428
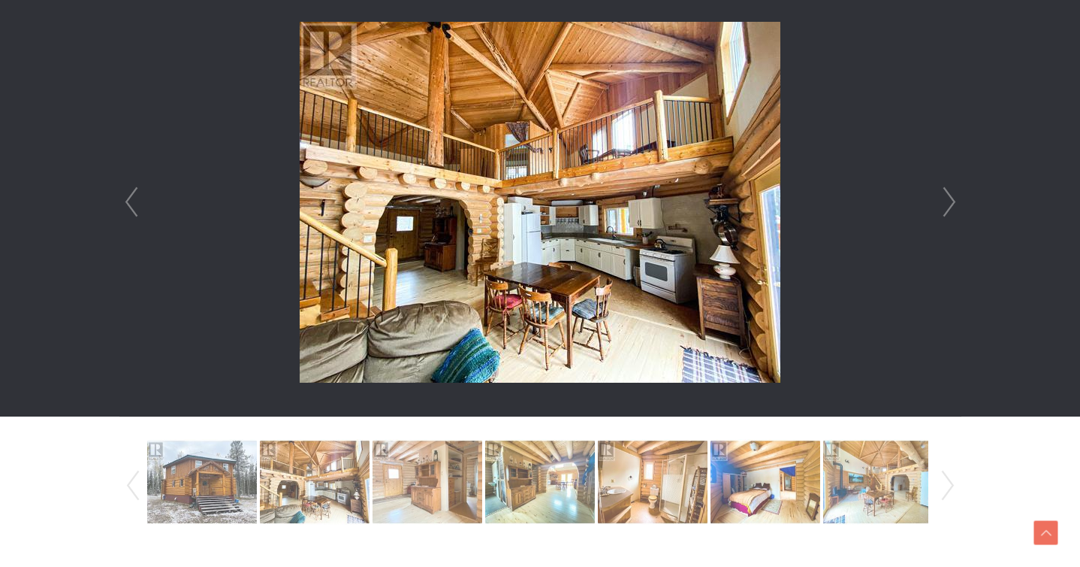
click at [132, 215] on link "Prev" at bounding box center [131, 202] width 23 height 428
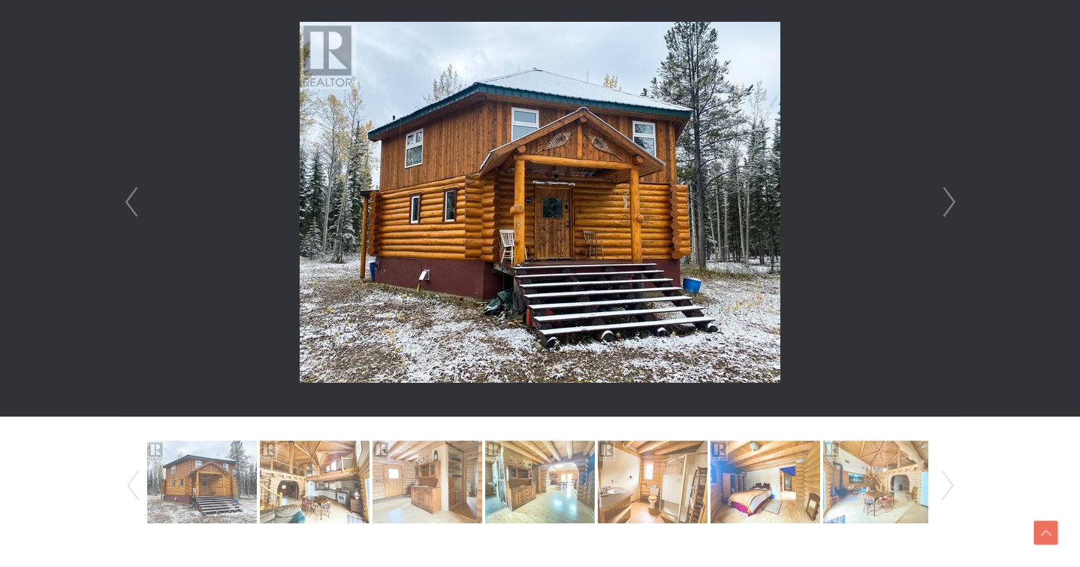
click at [541, 203] on img at bounding box center [540, 202] width 481 height 361
click at [942, 210] on link "Next" at bounding box center [949, 202] width 23 height 428
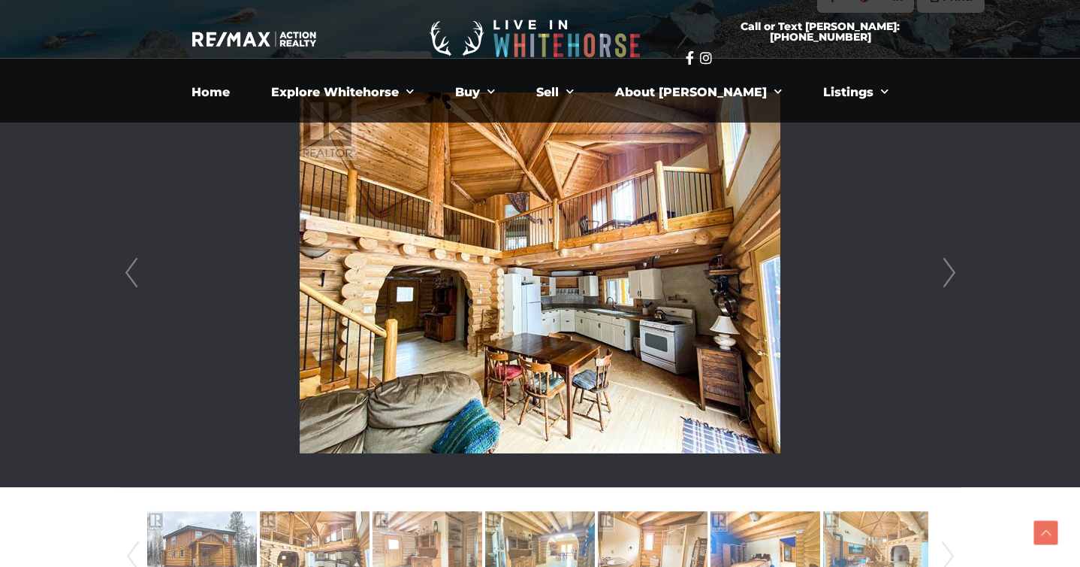
scroll to position [371, 0]
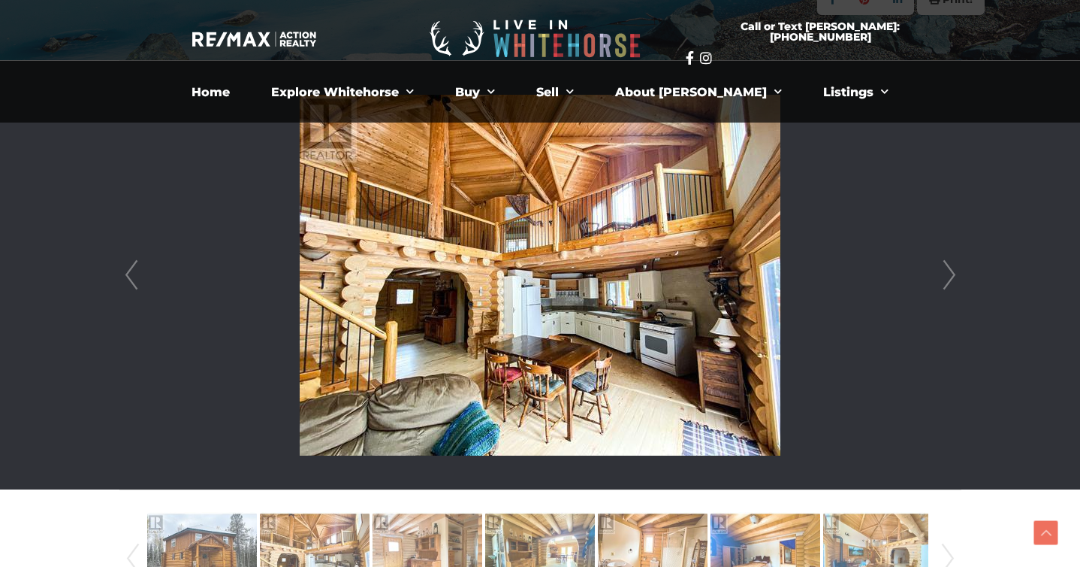
click at [945, 276] on link "Next" at bounding box center [949, 275] width 23 height 428
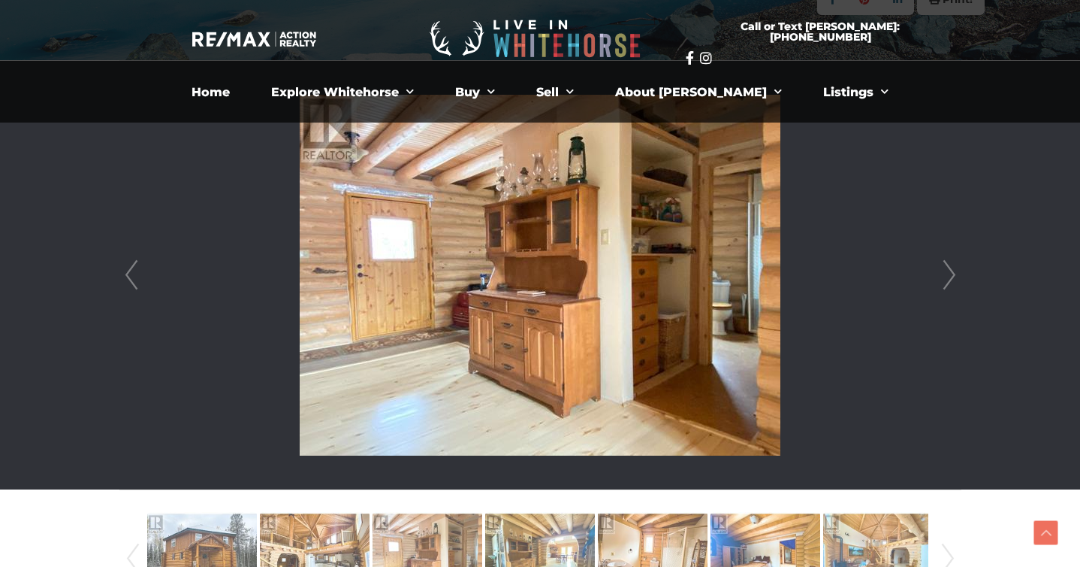
click at [956, 285] on link "Next" at bounding box center [949, 275] width 23 height 428
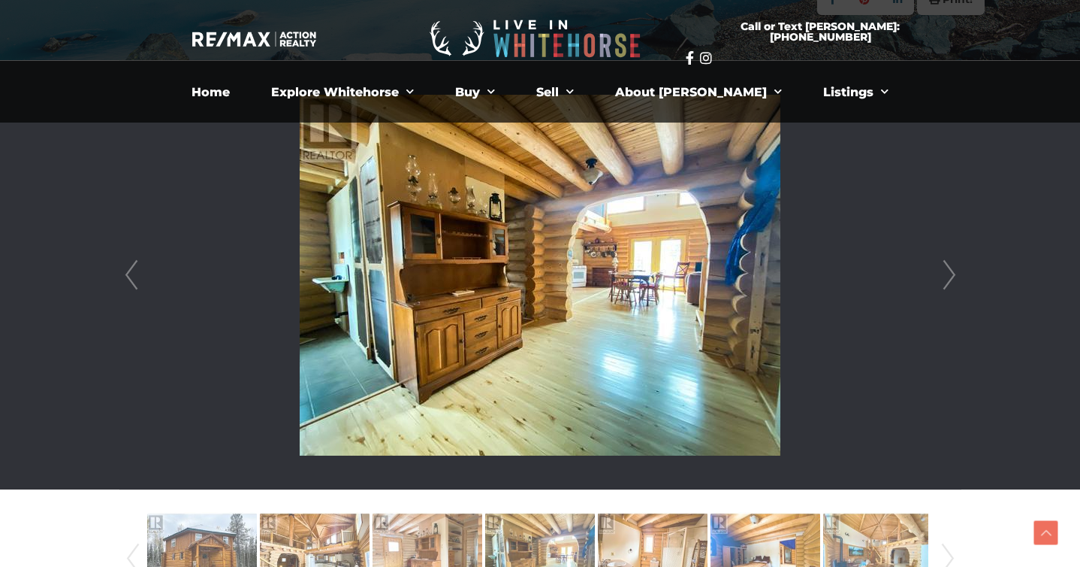
click at [956, 285] on link "Next" at bounding box center [949, 275] width 23 height 428
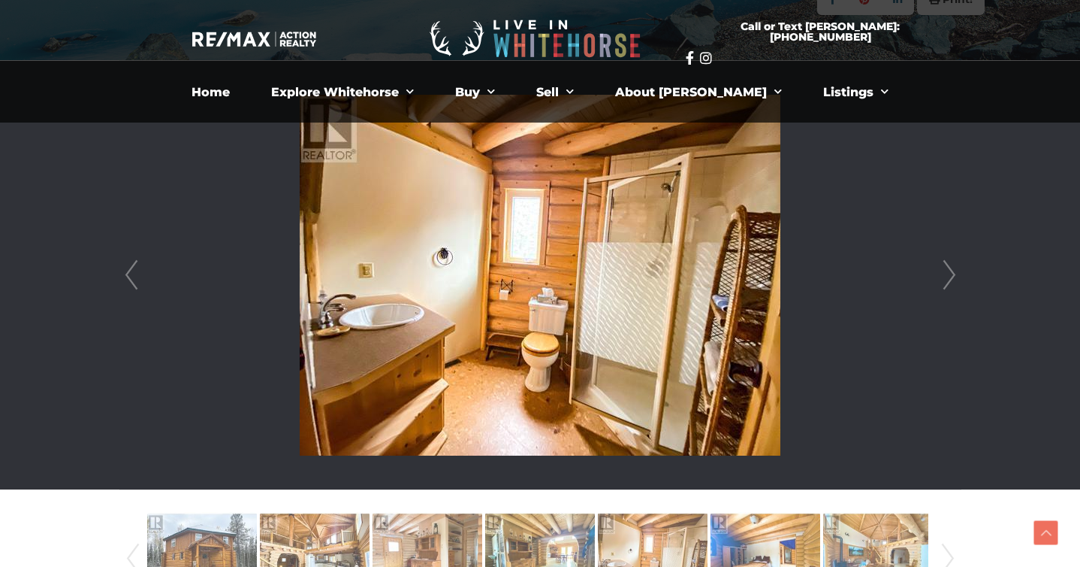
click at [956, 285] on link "Next" at bounding box center [949, 275] width 23 height 428
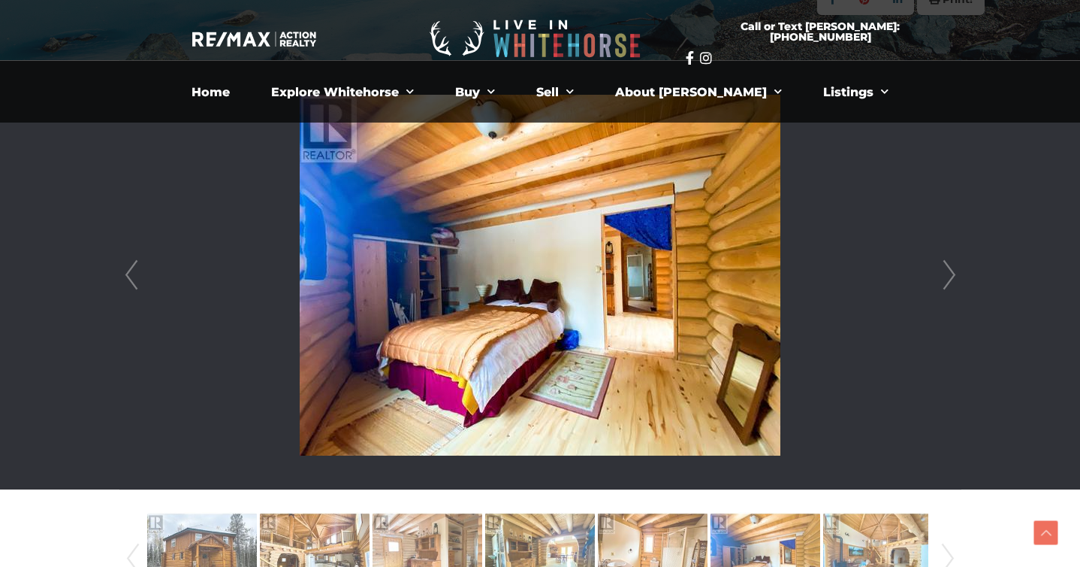
click at [956, 285] on link "Next" at bounding box center [949, 275] width 23 height 428
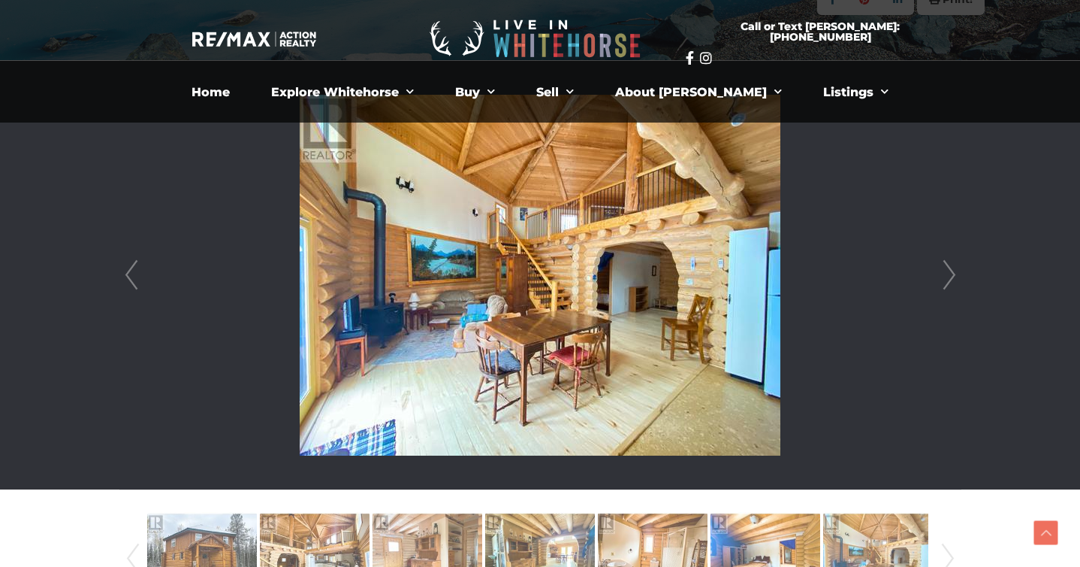
click at [956, 285] on link "Next" at bounding box center [949, 275] width 23 height 428
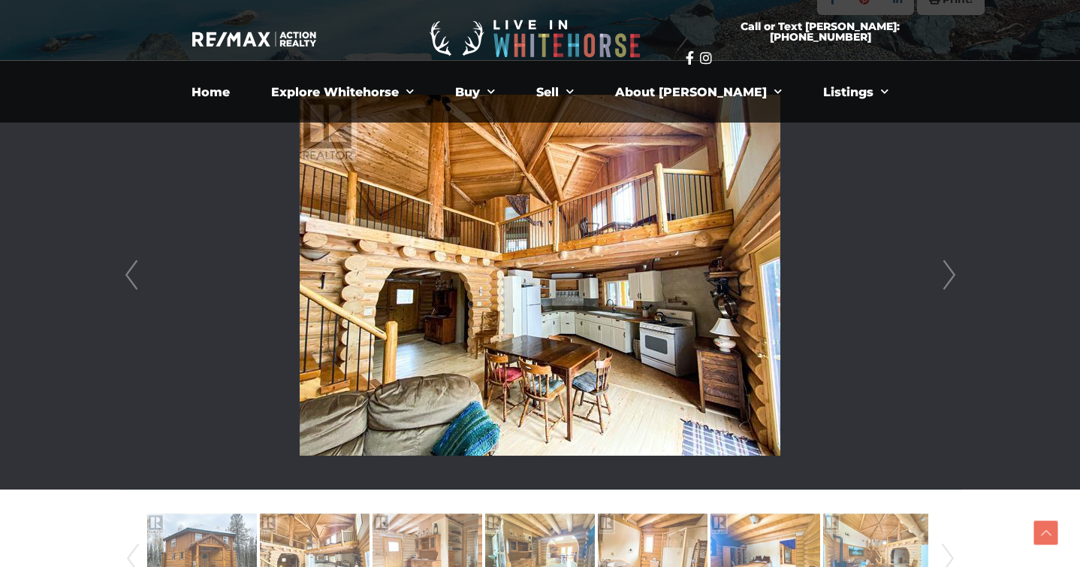
click at [956, 285] on link "Next" at bounding box center [949, 275] width 23 height 428
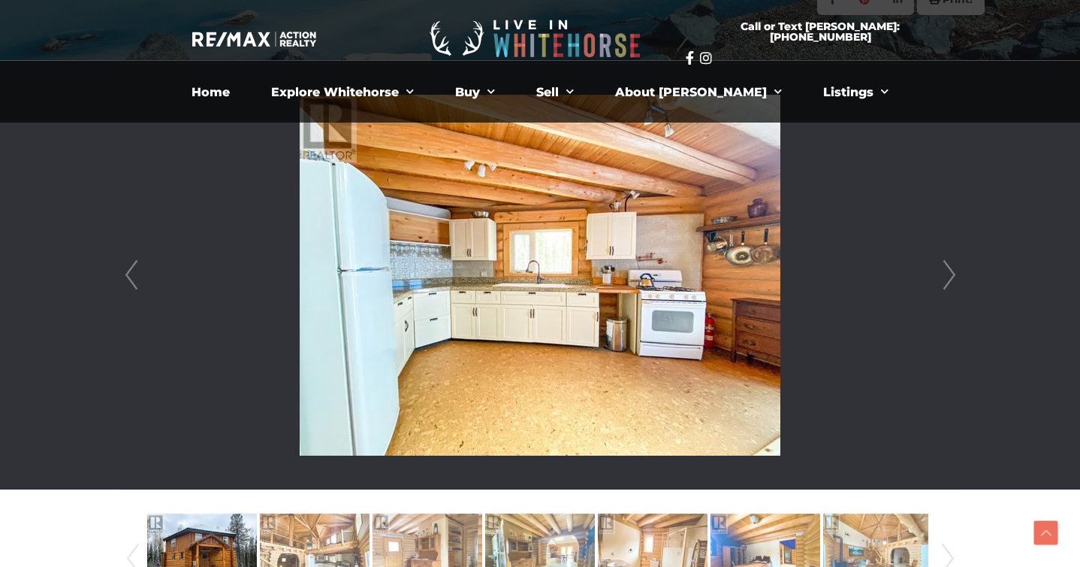
click at [956, 285] on link "Next" at bounding box center [949, 275] width 23 height 428
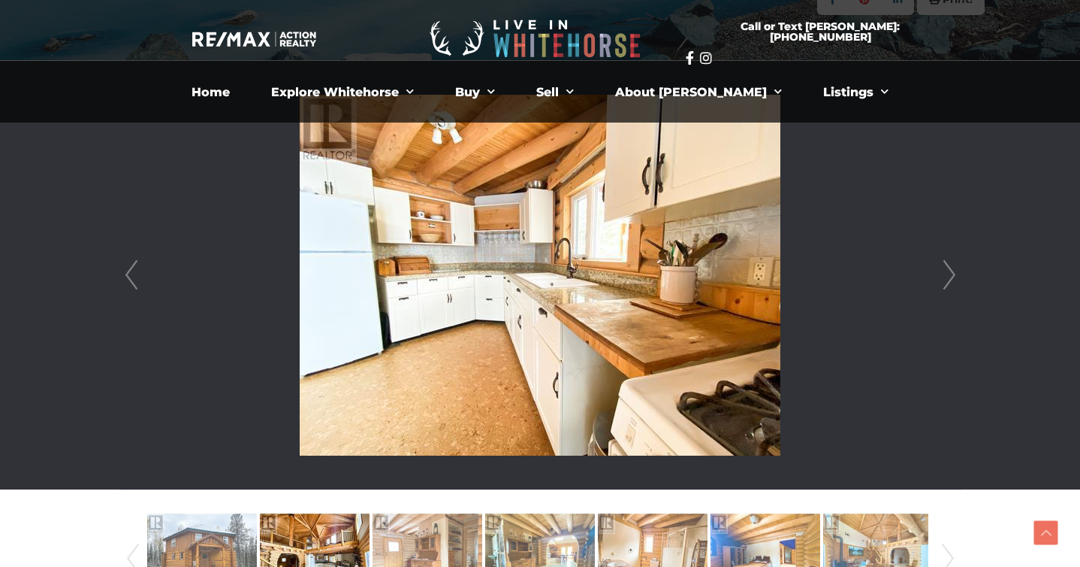
click at [956, 285] on link "Next" at bounding box center [949, 275] width 23 height 428
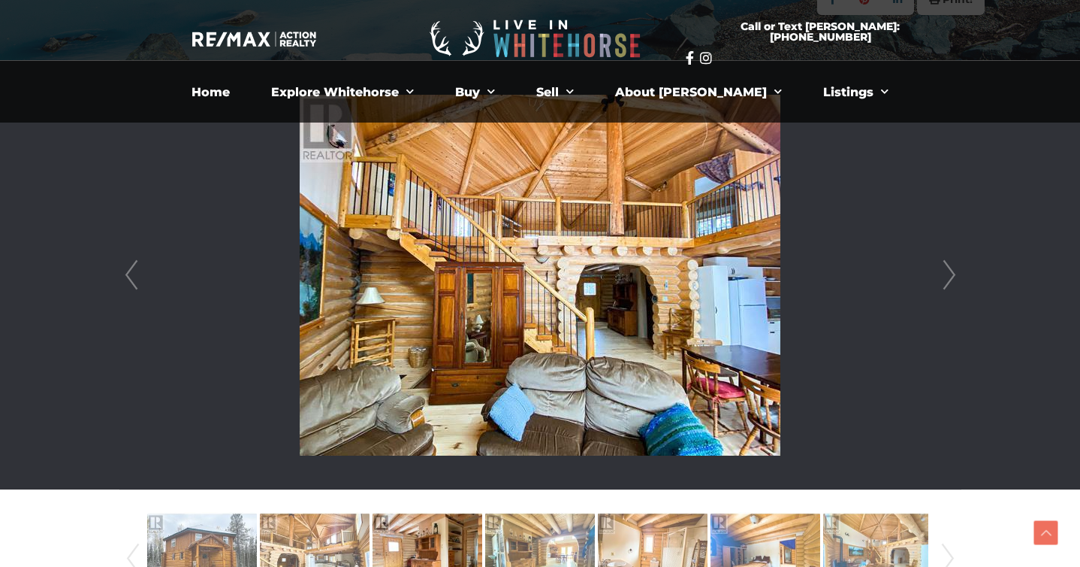
click at [956, 285] on link "Next" at bounding box center [949, 275] width 23 height 428
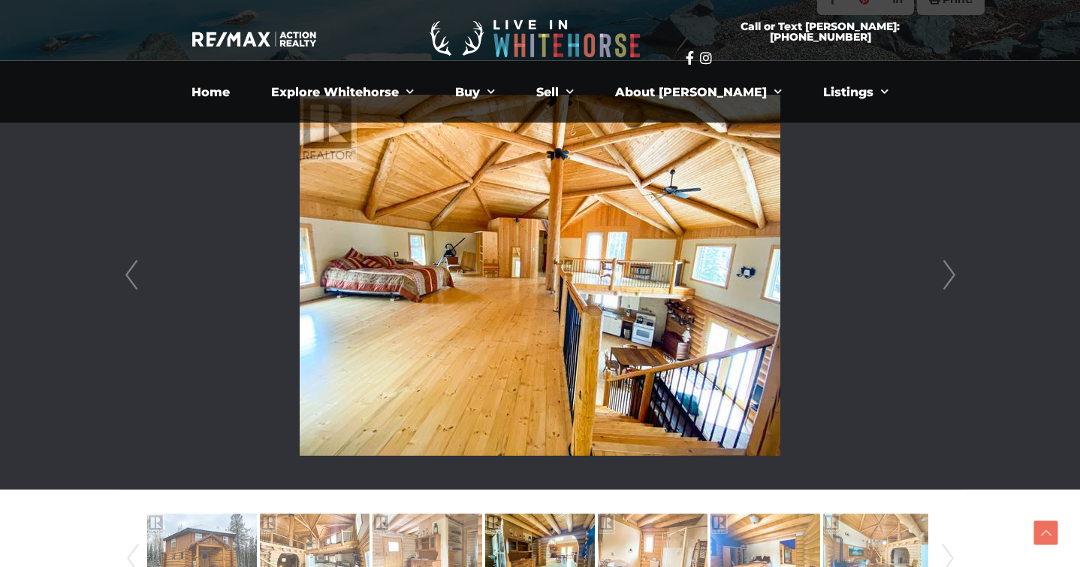
click at [947, 283] on link "Next" at bounding box center [949, 275] width 23 height 428
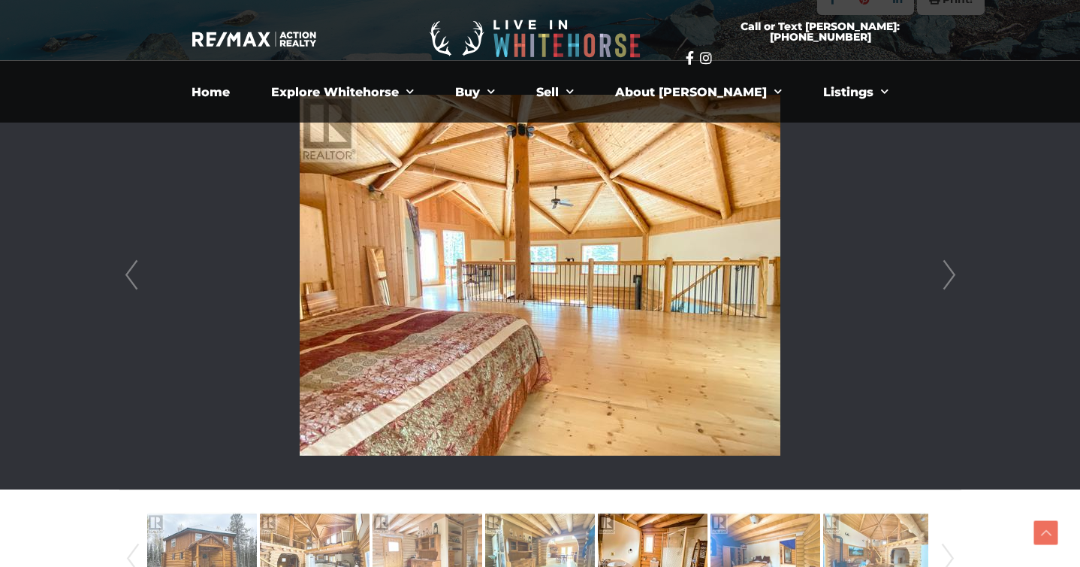
click at [947, 283] on link "Next" at bounding box center [949, 275] width 23 height 428
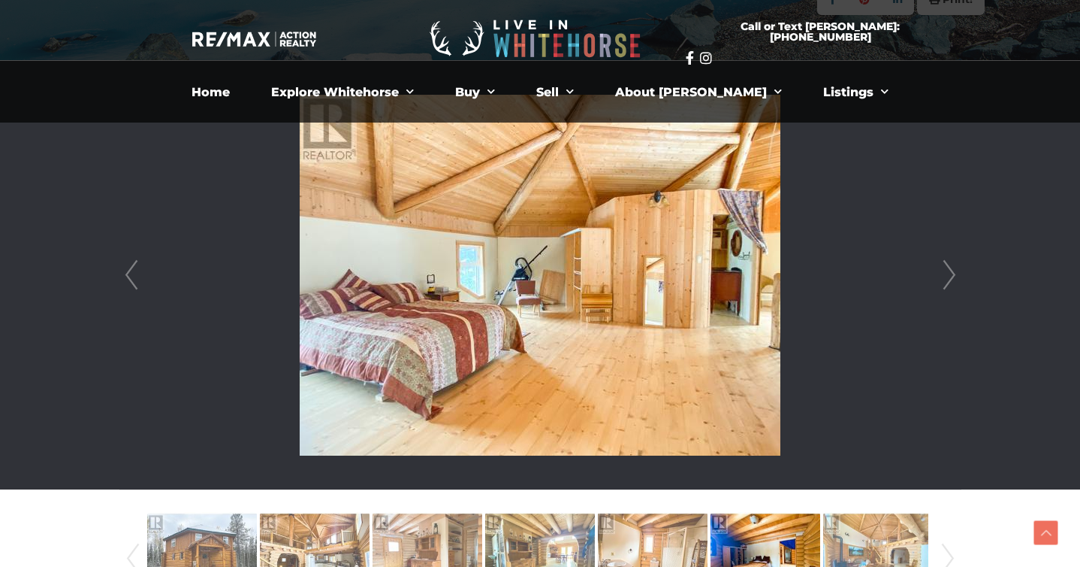
click at [947, 283] on link "Next" at bounding box center [949, 275] width 23 height 428
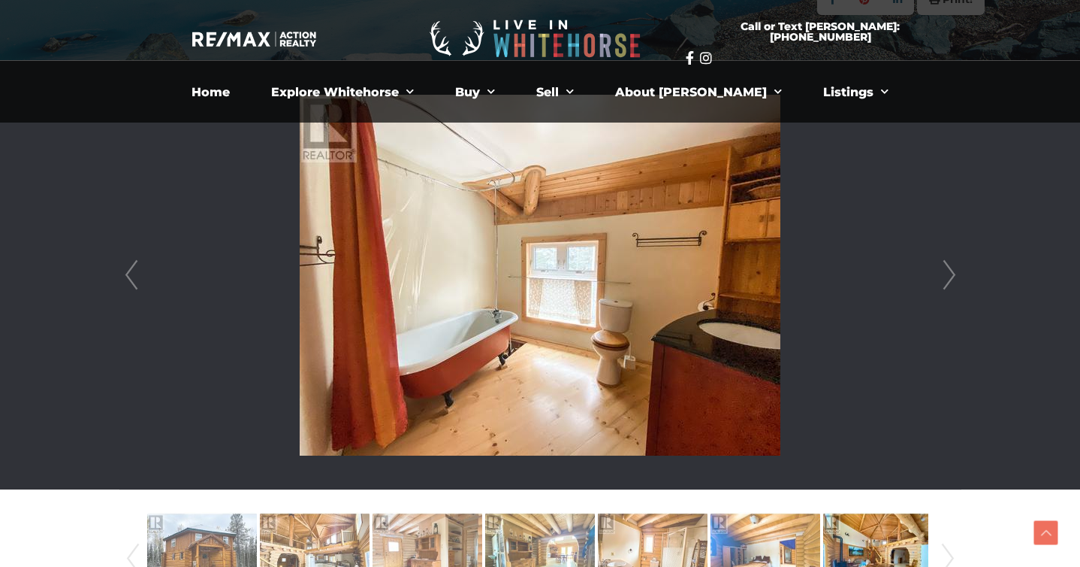
click at [947, 283] on link "Next" at bounding box center [949, 275] width 23 height 428
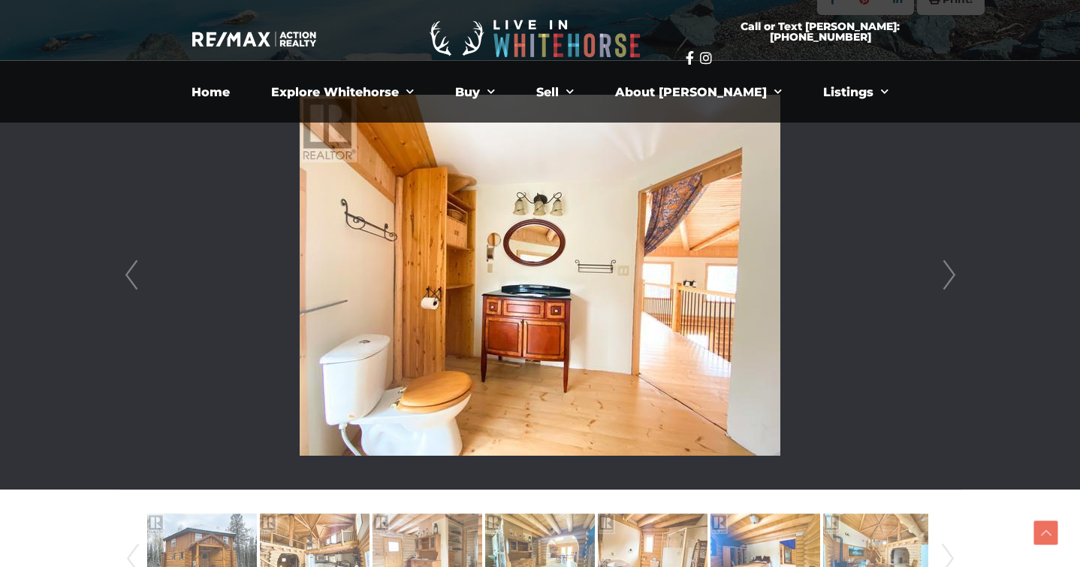
click at [947, 283] on link "Next" at bounding box center [949, 275] width 23 height 428
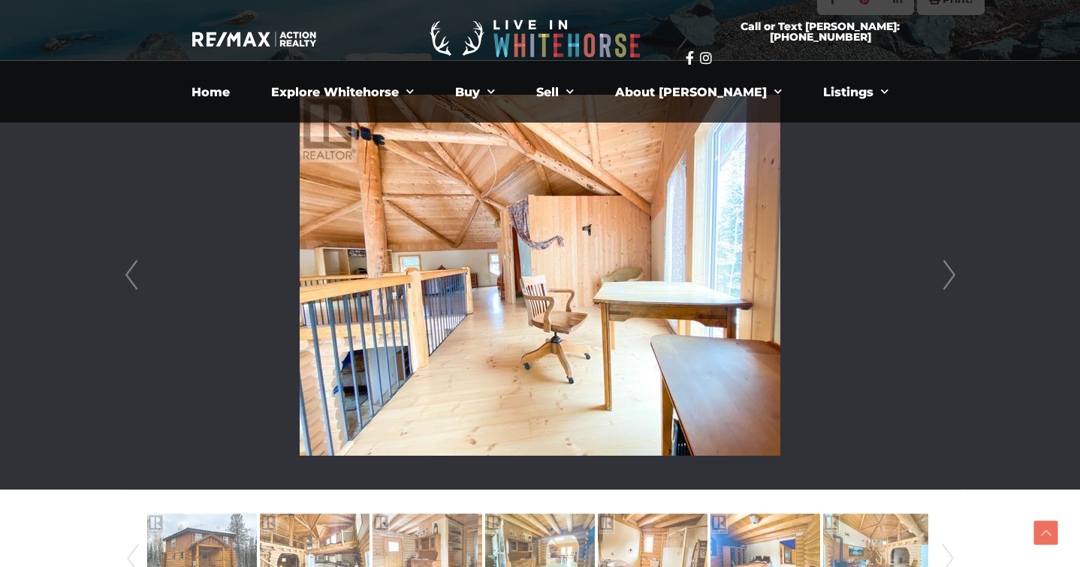
click at [947, 283] on link "Next" at bounding box center [949, 275] width 23 height 428
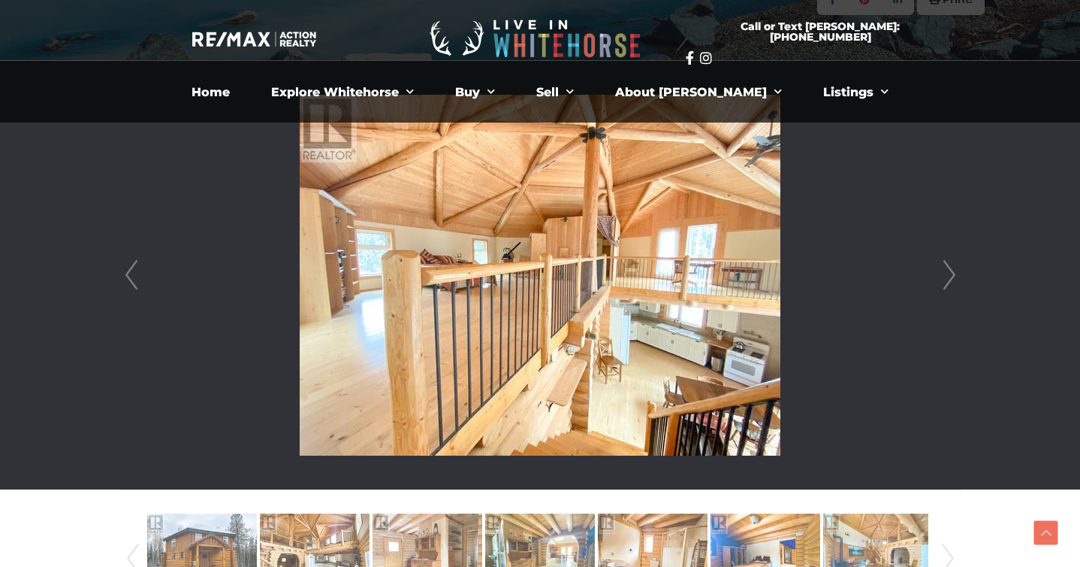
click at [947, 283] on link "Next" at bounding box center [949, 275] width 23 height 428
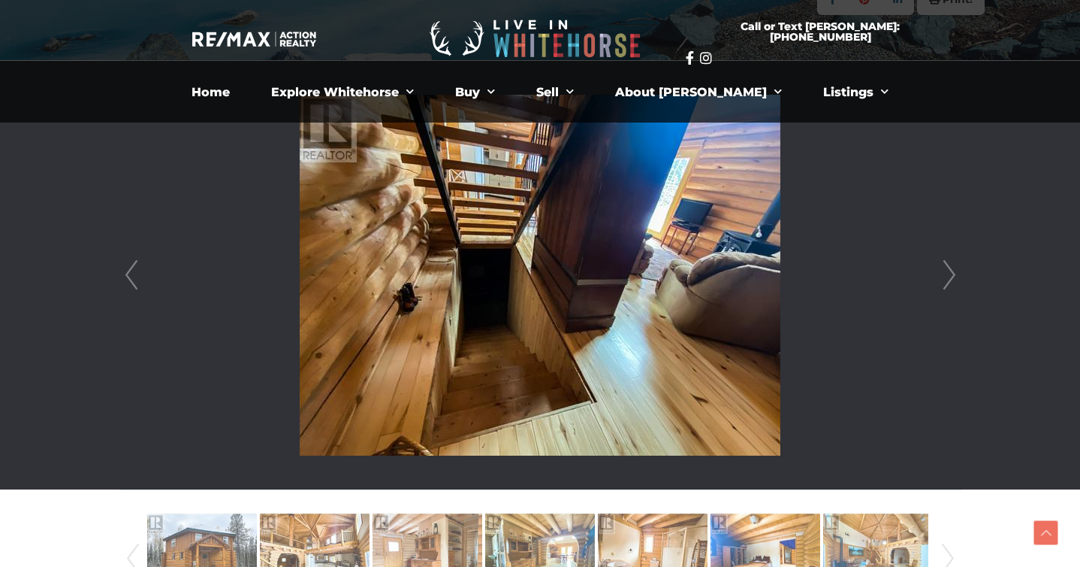
click at [947, 283] on link "Next" at bounding box center [949, 275] width 23 height 428
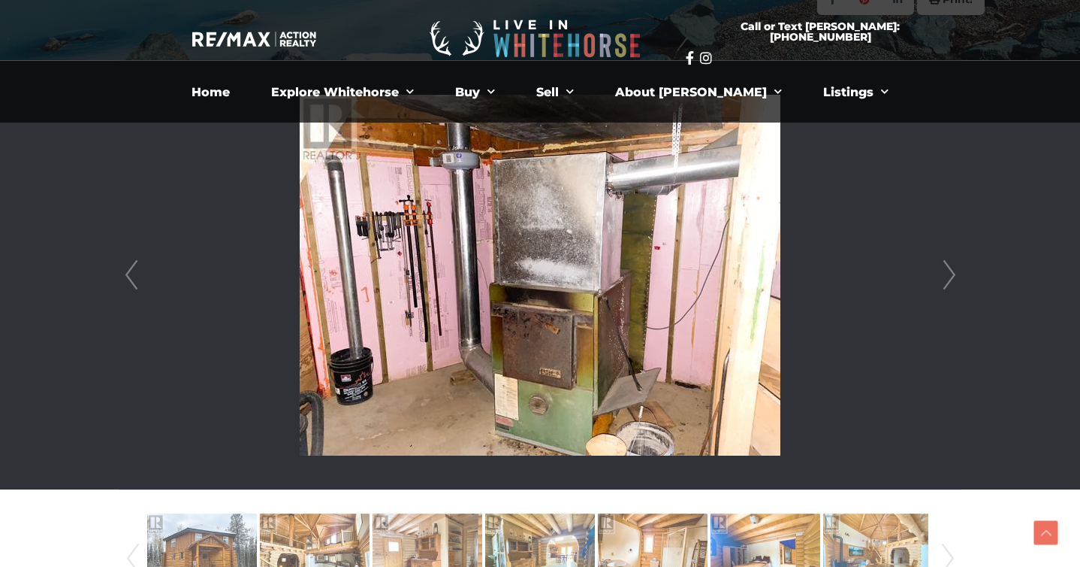
click at [947, 283] on link "Next" at bounding box center [949, 275] width 23 height 428
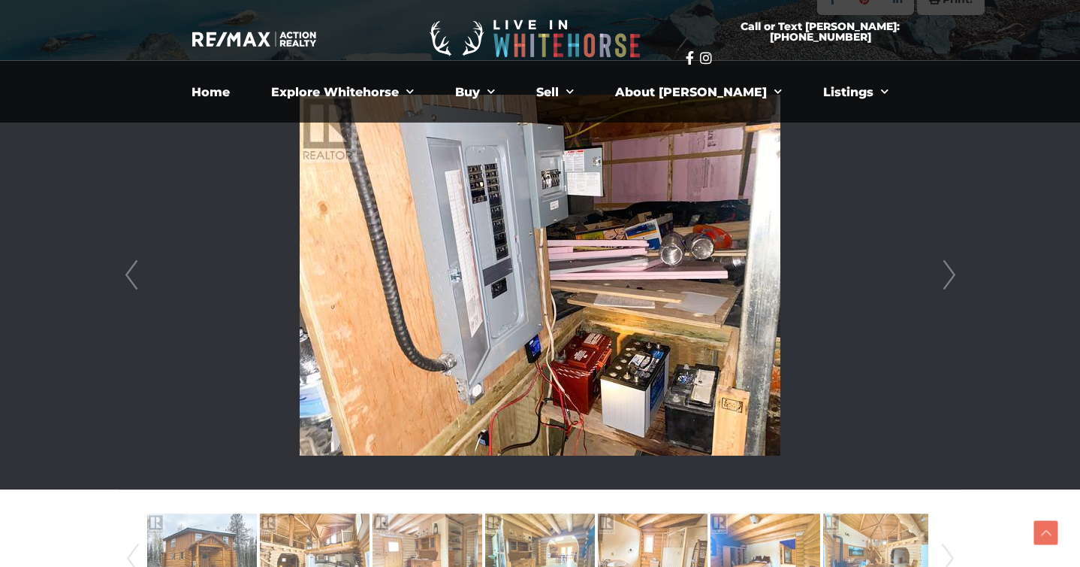
click at [947, 283] on link "Next" at bounding box center [949, 275] width 23 height 428
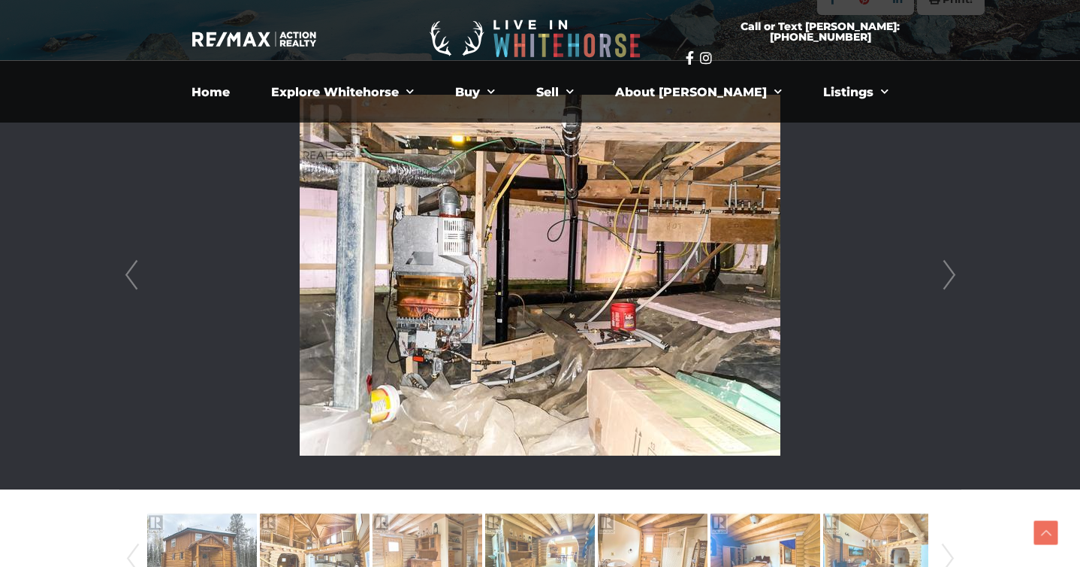
click at [947, 283] on link "Next" at bounding box center [949, 275] width 23 height 428
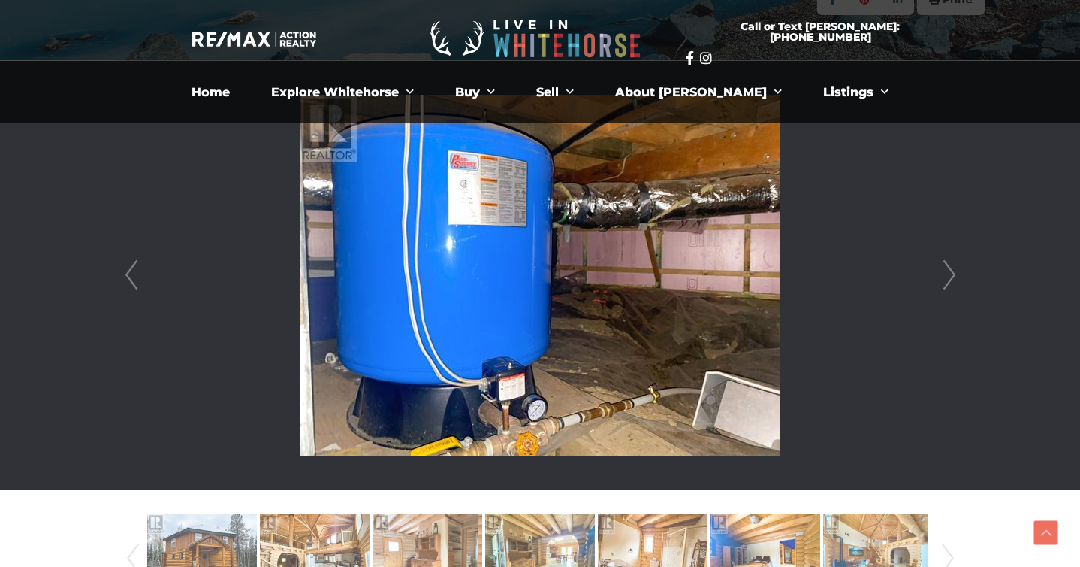
click at [947, 283] on link "Next" at bounding box center [949, 275] width 23 height 428
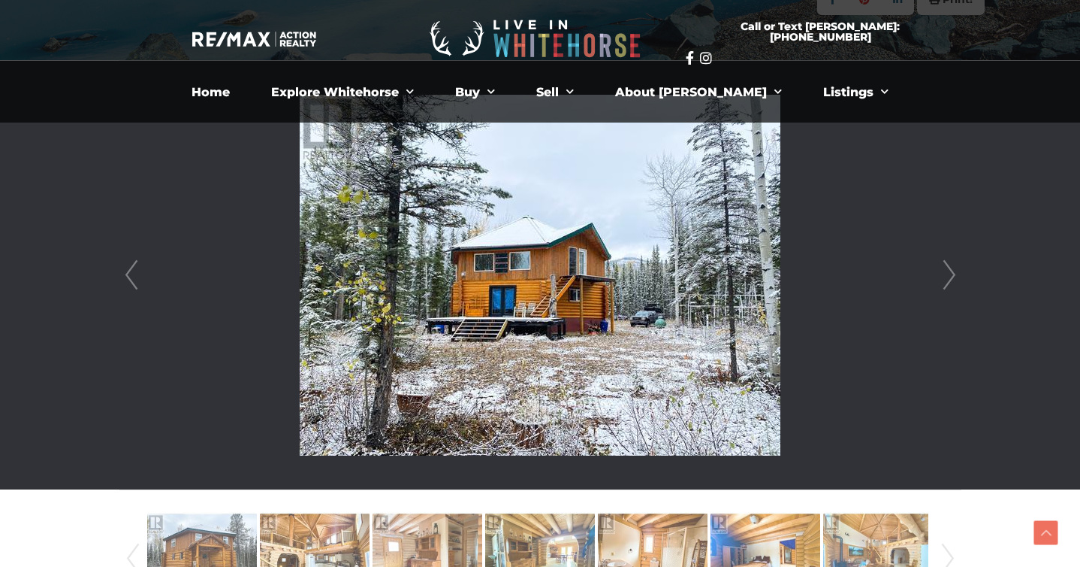
click at [947, 283] on link "Next" at bounding box center [949, 275] width 23 height 428
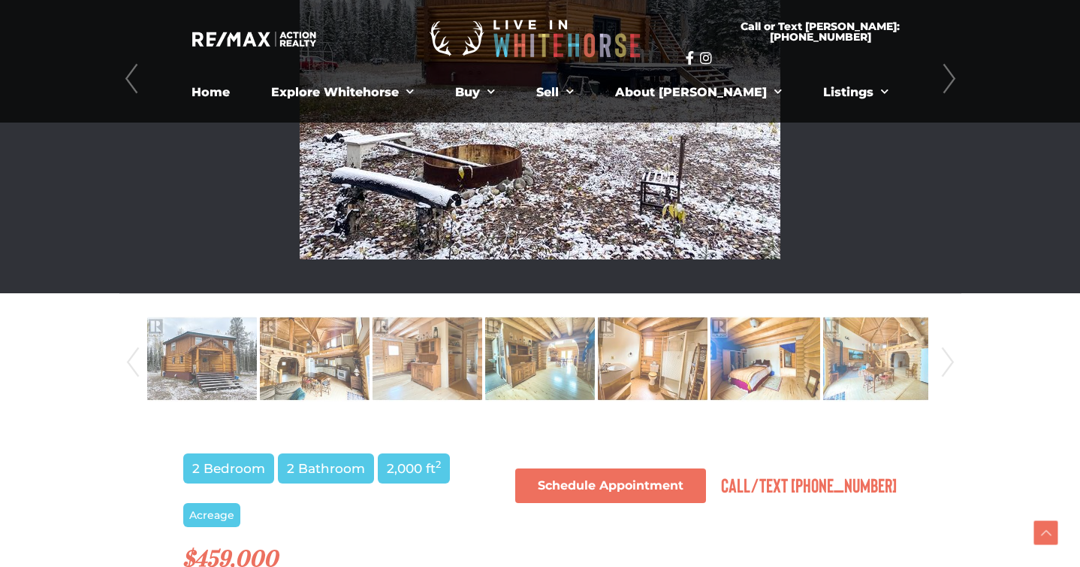
scroll to position [785, 0]
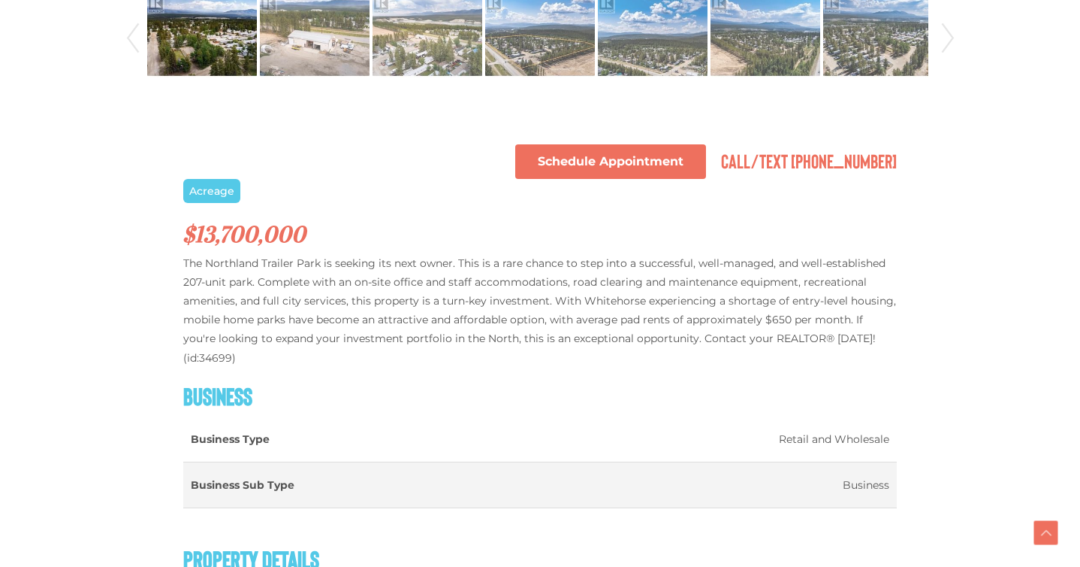
scroll to position [972, 0]
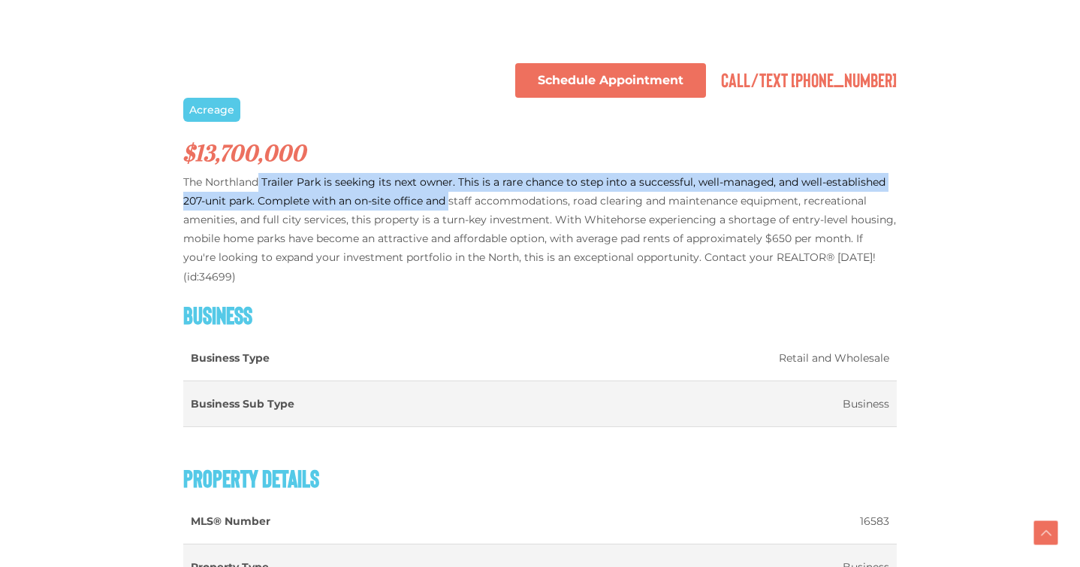
drag, startPoint x: 258, startPoint y: 189, endPoint x: 450, endPoint y: 201, distance: 192.0
click at [450, 201] on p "The Northland Trailer Park is seeking its next owner. This is a rare chance to …" at bounding box center [540, 229] width 714 height 113
click at [598, 258] on p "The Northland Trailer Park is seeking its next owner. This is a rare chance to …" at bounding box center [540, 229] width 714 height 113
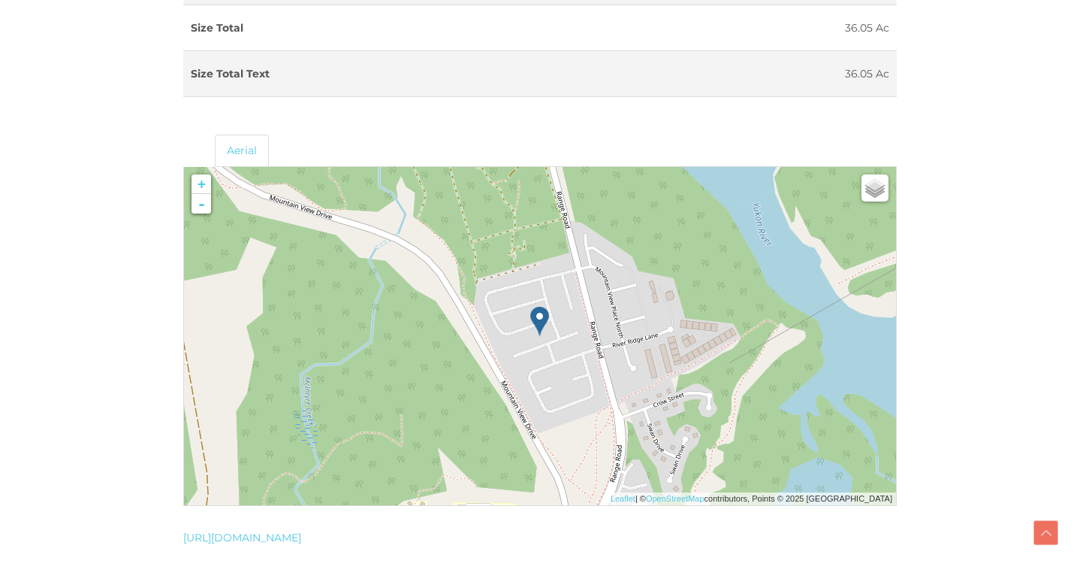
scroll to position [1800, 0]
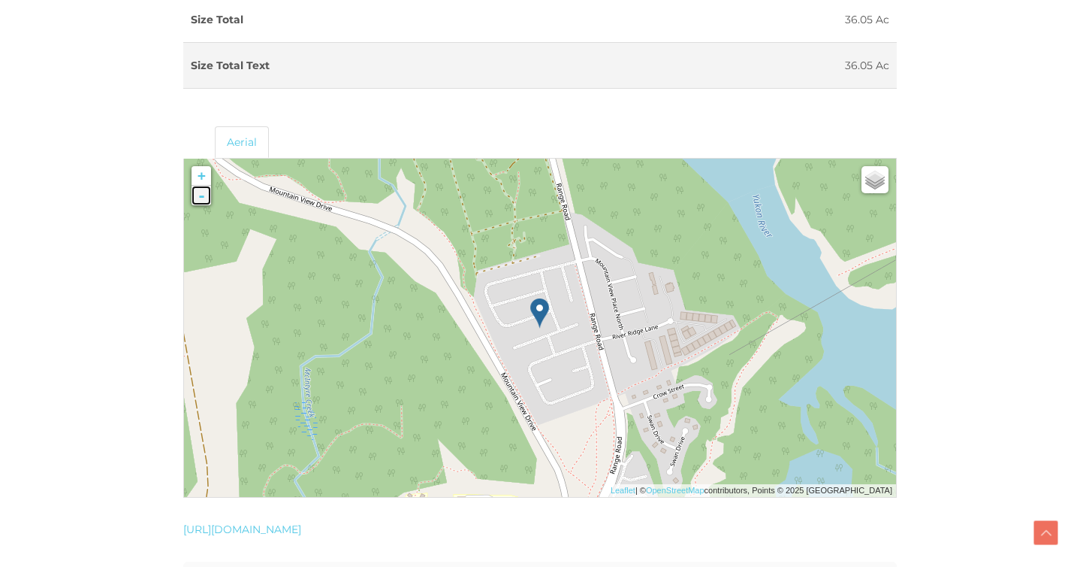
click at [202, 186] on link "-" at bounding box center [202, 196] width 20 height 20
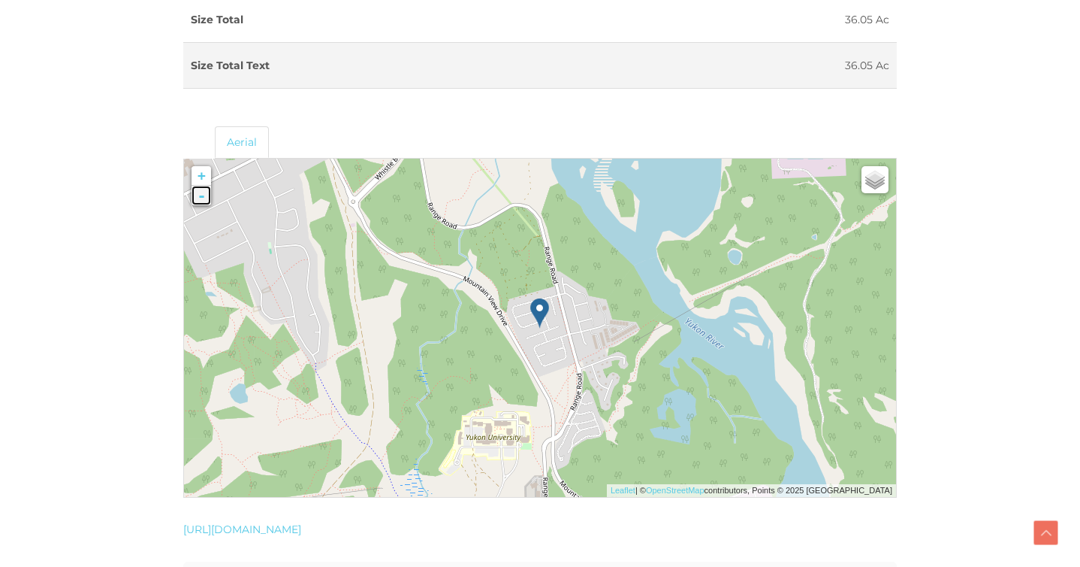
click at [202, 186] on link "-" at bounding box center [202, 196] width 20 height 20
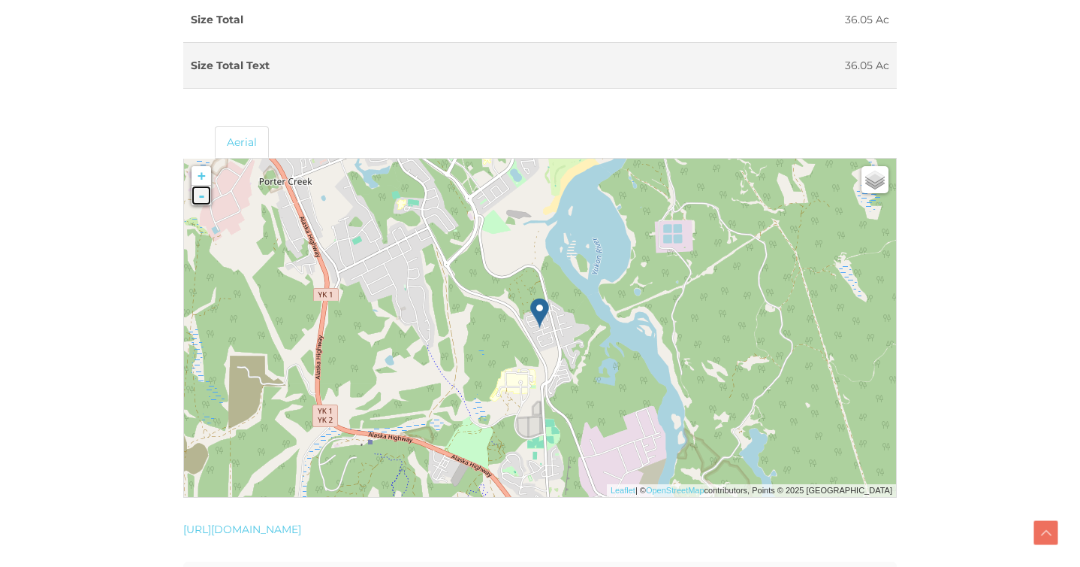
click at [202, 186] on link "-" at bounding box center [202, 196] width 20 height 20
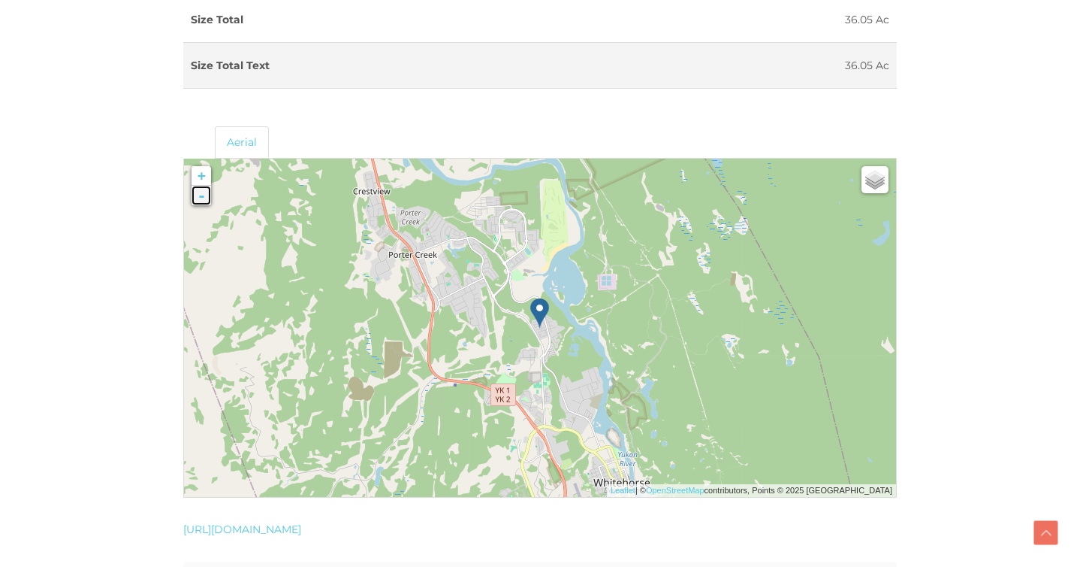
click at [202, 186] on link "-" at bounding box center [202, 196] width 20 height 20
